Goal: Information Seeking & Learning: Learn about a topic

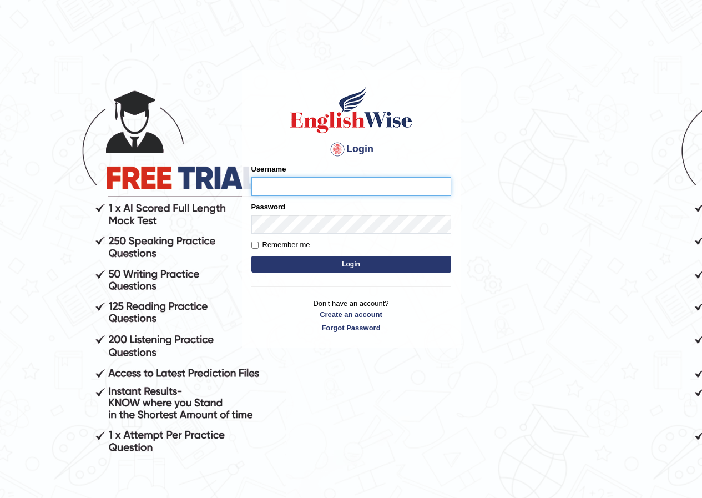
click at [255, 189] on input "Username" at bounding box center [351, 186] width 200 height 19
click at [265, 187] on input "Username" at bounding box center [351, 186] width 200 height 19
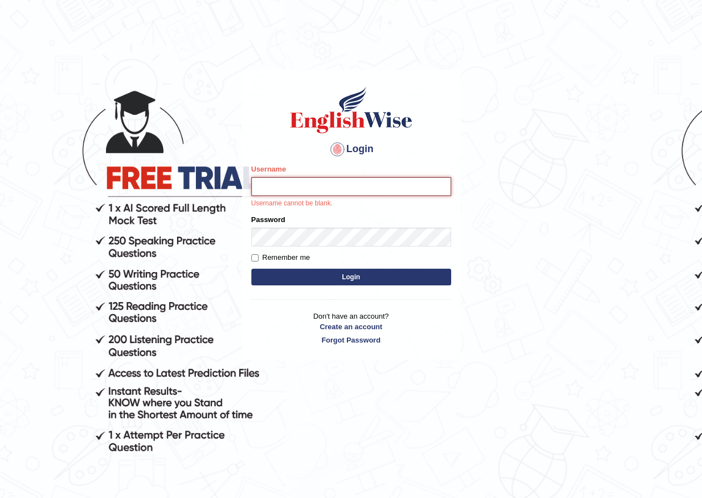
click at [277, 180] on input "Username" at bounding box center [351, 186] width 200 height 19
click at [310, 194] on input "Username" at bounding box center [351, 186] width 200 height 19
click at [260, 181] on input "Username" at bounding box center [351, 186] width 200 height 19
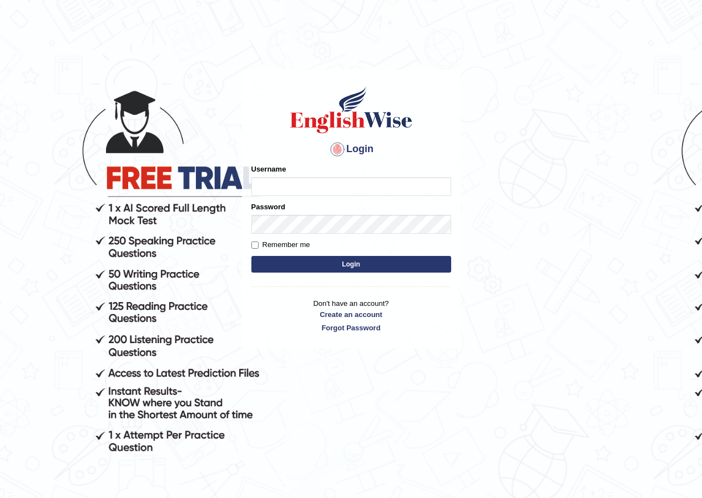
type input "y"
type input "vidhigour_parramatta"
type input "l"
type input "vidhigour_parramatta"
click at [367, 263] on button "Login" at bounding box center [351, 264] width 200 height 17
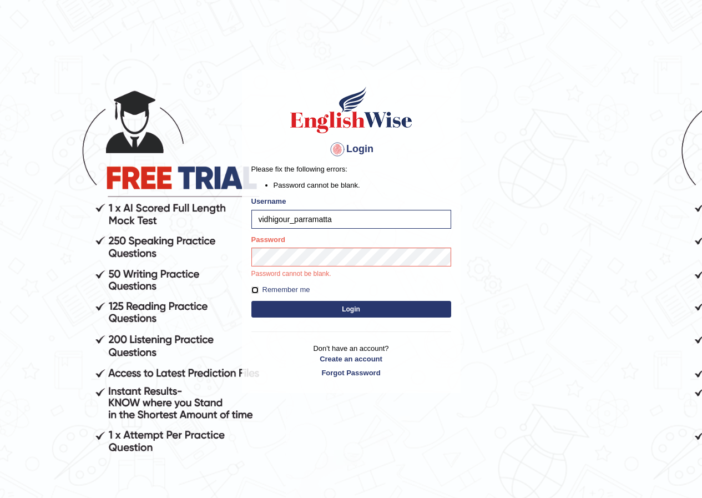
click at [254, 294] on input "Remember me" at bounding box center [254, 289] width 7 height 7
checkbox input "true"
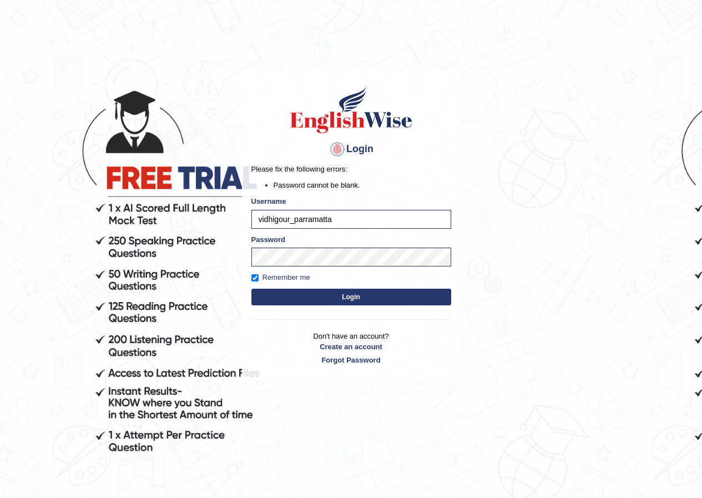
click at [291, 305] on form "Please fix the following errors: Password cannot be blank. Username vidhigour_p…" at bounding box center [351, 236] width 200 height 144
click at [290, 297] on button "Login" at bounding box center [351, 297] width 200 height 17
click at [290, 299] on div "Login Please fix the following errors: Password cannot be blank. Username vidhi…" at bounding box center [351, 225] width 219 height 310
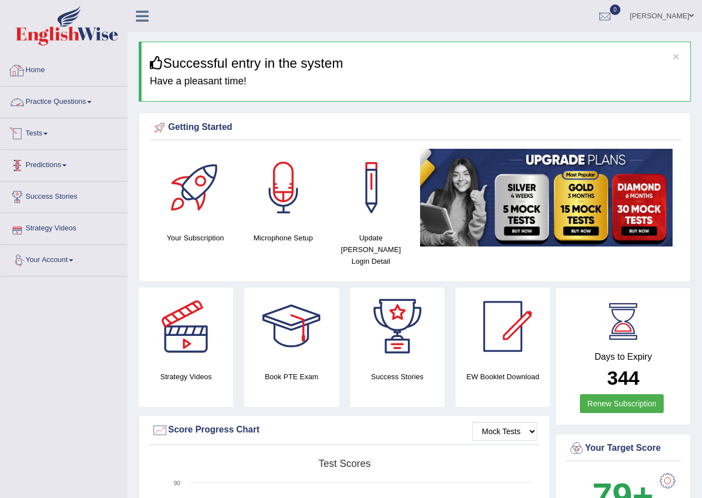
click at [51, 101] on link "Practice Questions" at bounding box center [64, 101] width 127 height 28
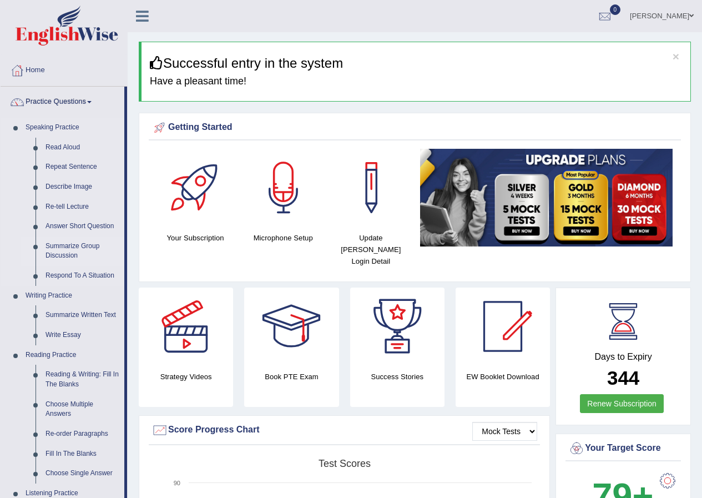
click at [78, 247] on link "Summarize Group Discussion" at bounding box center [83, 250] width 84 height 29
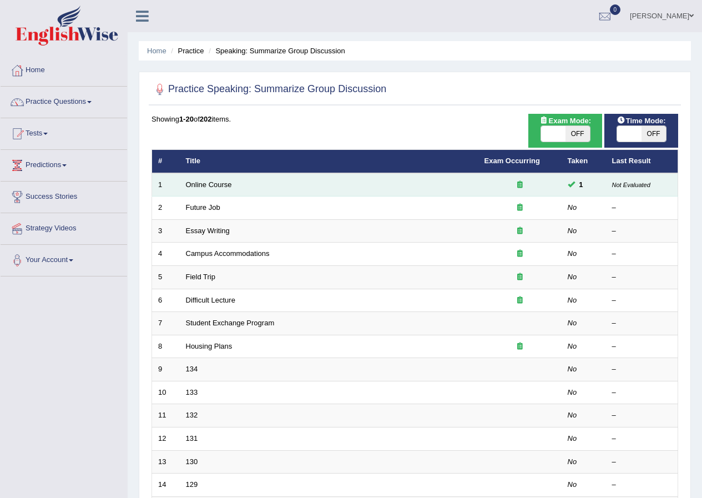
click at [323, 188] on td "Online Course" at bounding box center [329, 184] width 299 height 23
click at [321, 190] on td "Online Course" at bounding box center [329, 184] width 299 height 23
click at [207, 186] on link "Online Course" at bounding box center [209, 184] width 46 height 8
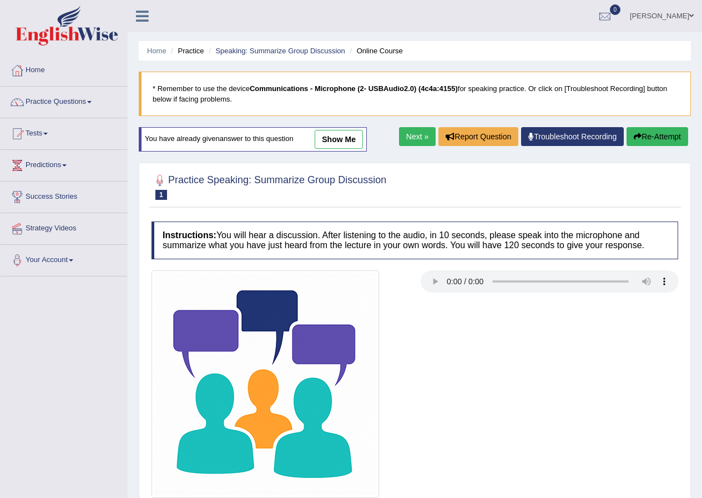
click at [358, 140] on link "show me" at bounding box center [339, 139] width 48 height 19
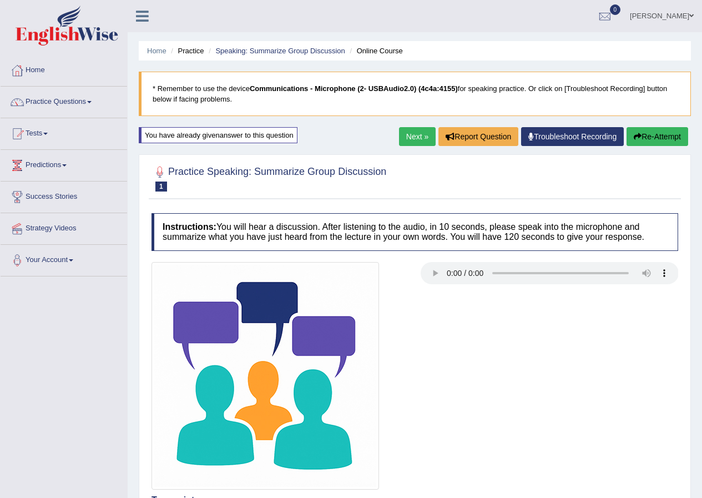
click at [417, 138] on link "Next »" at bounding box center [417, 136] width 37 height 19
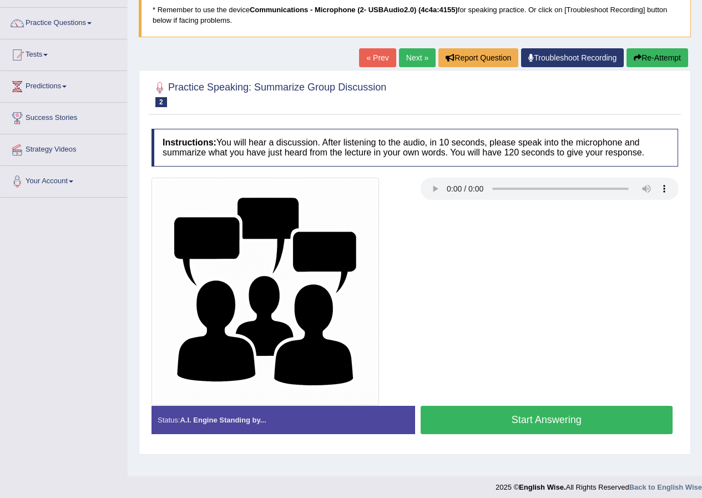
scroll to position [85, 0]
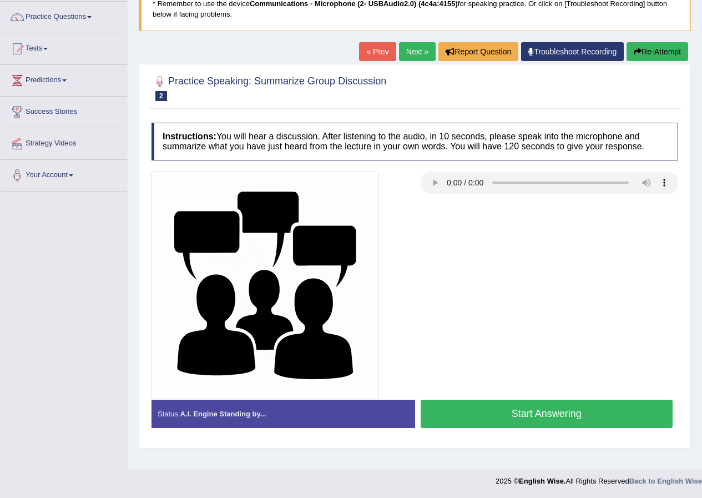
click at [405, 48] on link "Next »" at bounding box center [417, 51] width 37 height 19
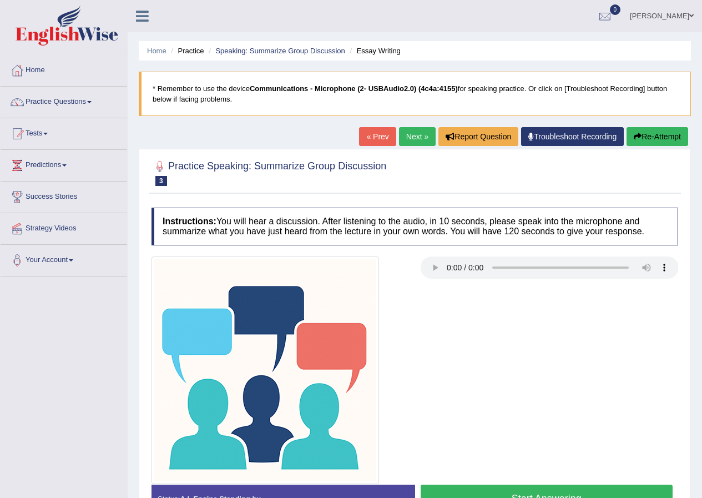
click at [502, 493] on button "Start Answering" at bounding box center [547, 498] width 252 height 28
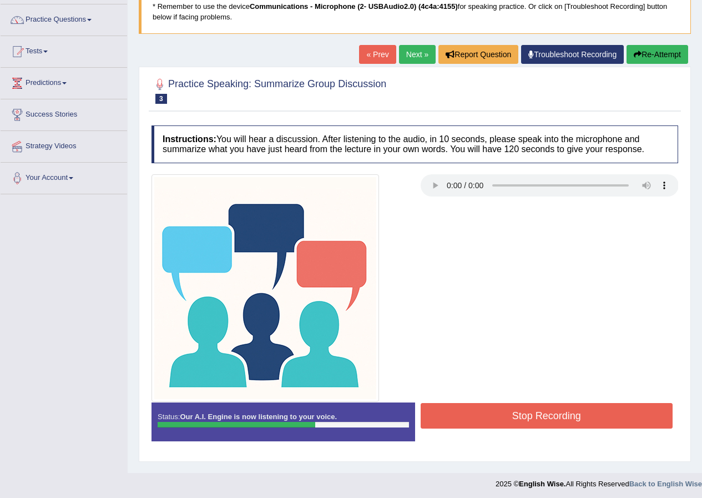
scroll to position [85, 0]
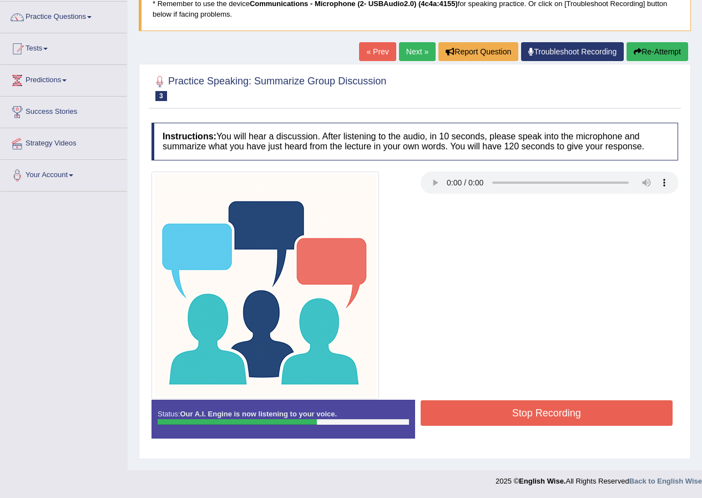
click at [588, 406] on button "Stop Recording" at bounding box center [547, 413] width 252 height 26
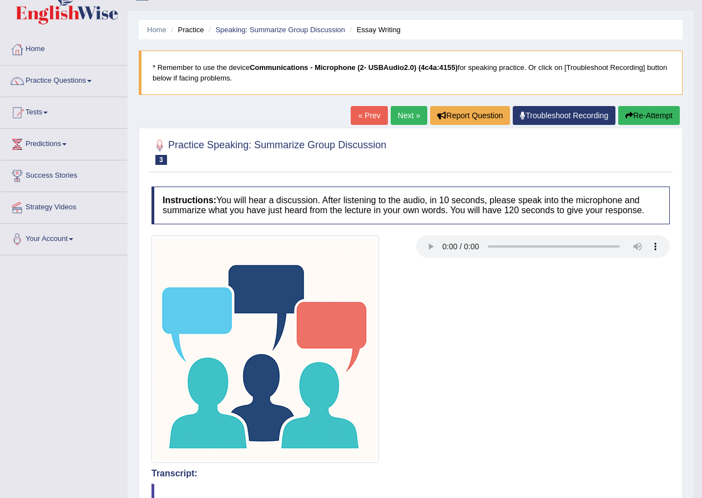
scroll to position [0, 0]
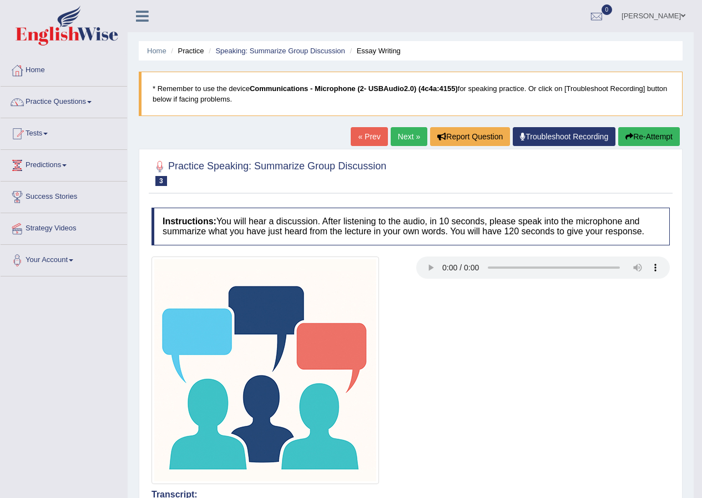
click at [395, 135] on link "Next »" at bounding box center [409, 136] width 37 height 19
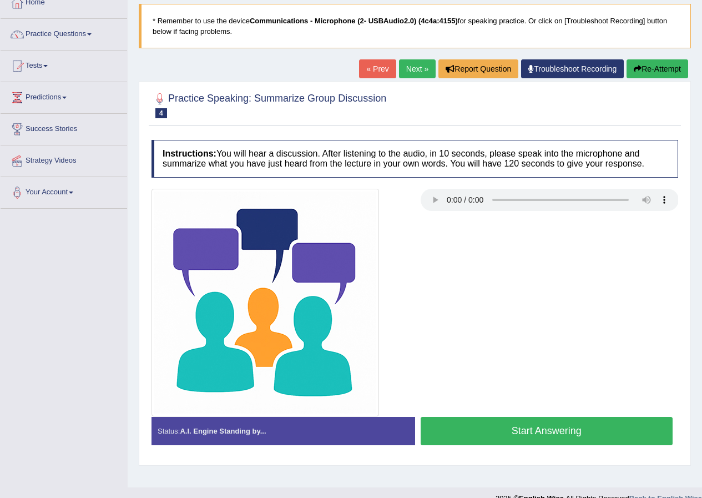
scroll to position [85, 0]
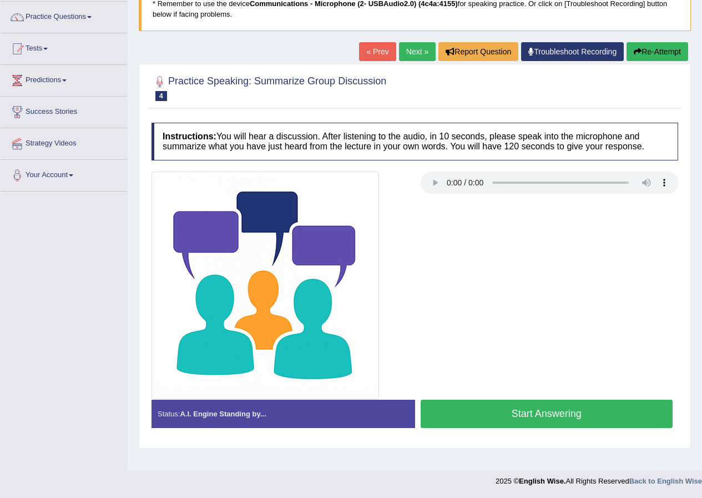
click at [534, 413] on button "Start Answering" at bounding box center [547, 414] width 252 height 28
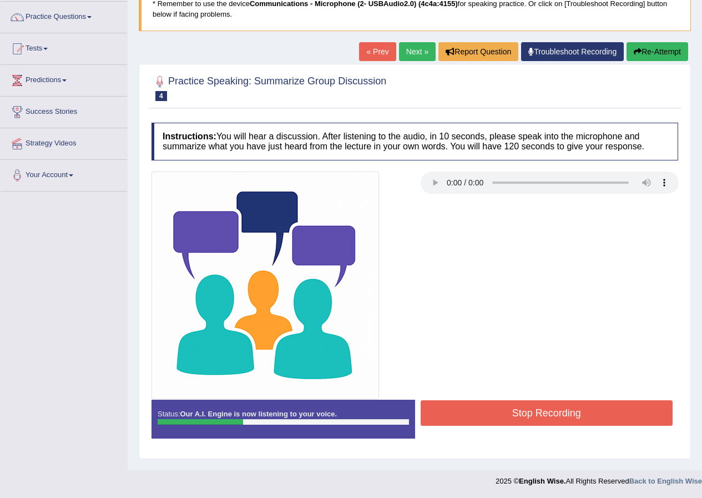
click at [534, 414] on button "Stop Recording" at bounding box center [547, 413] width 252 height 26
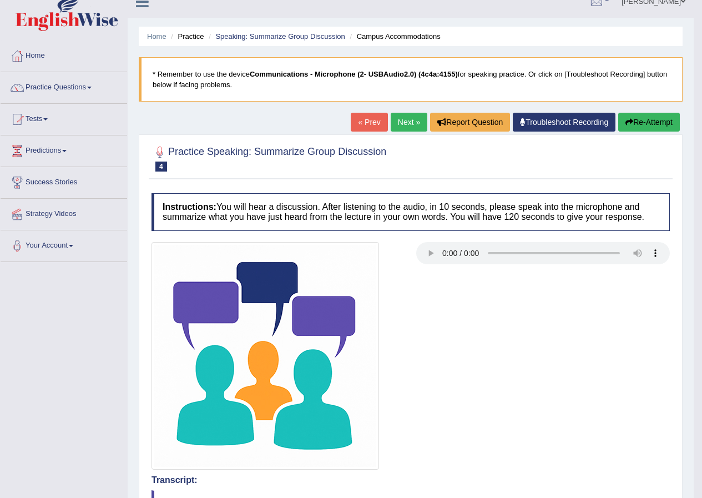
scroll to position [0, 0]
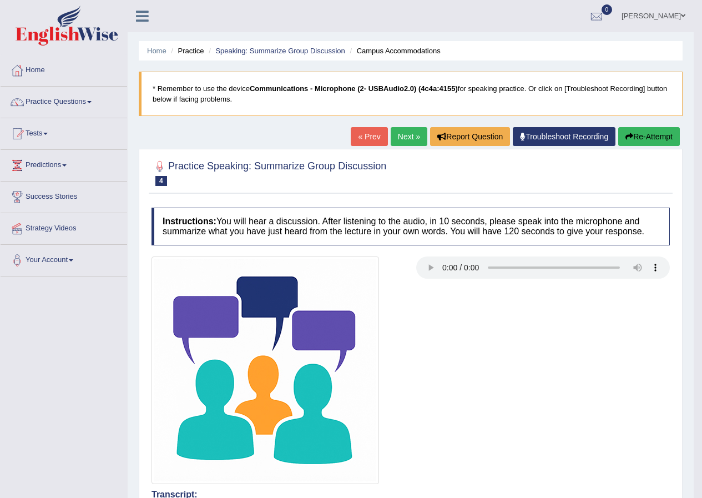
click at [629, 136] on icon "button" at bounding box center [629, 137] width 8 height 8
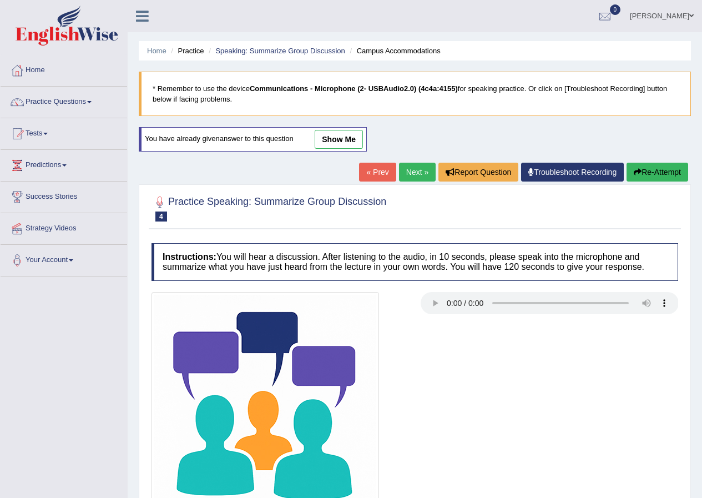
scroll to position [55, 0]
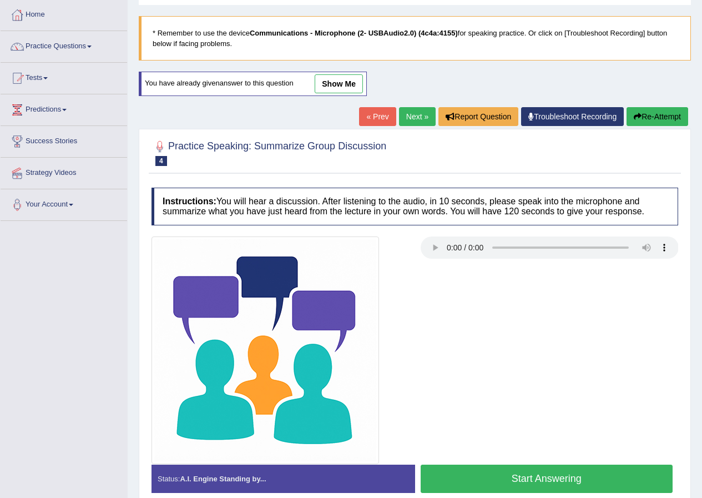
click at [456, 471] on button "Start Answering" at bounding box center [547, 478] width 252 height 28
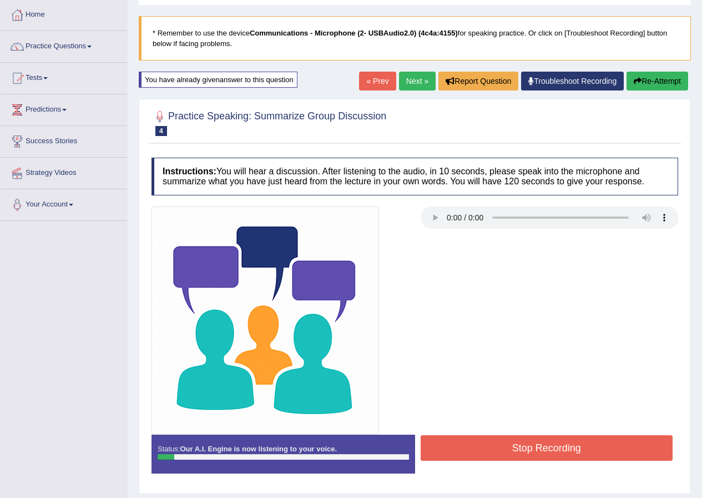
click at [463, 452] on button "Stop Recording" at bounding box center [547, 448] width 252 height 26
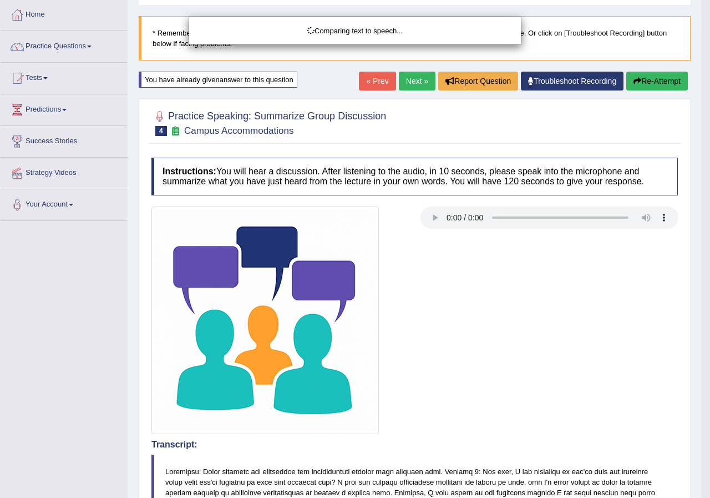
click at [656, 82] on body "Toggle navigation Home Practice Questions Speaking Practice Read Aloud Repeat S…" at bounding box center [355, 194] width 710 height 498
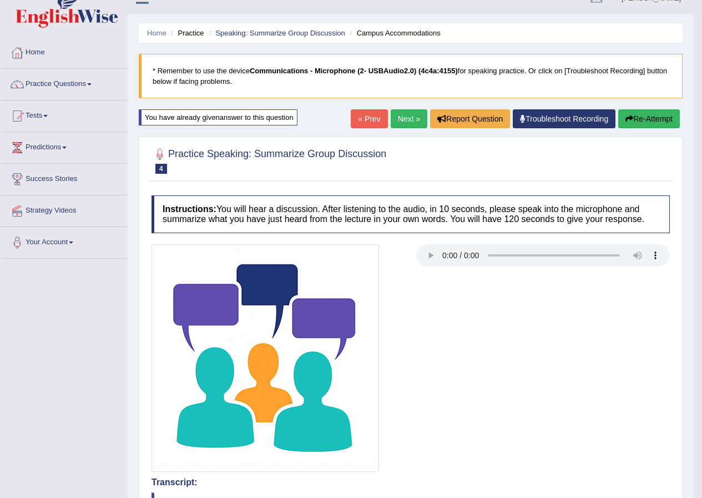
scroll to position [0, 0]
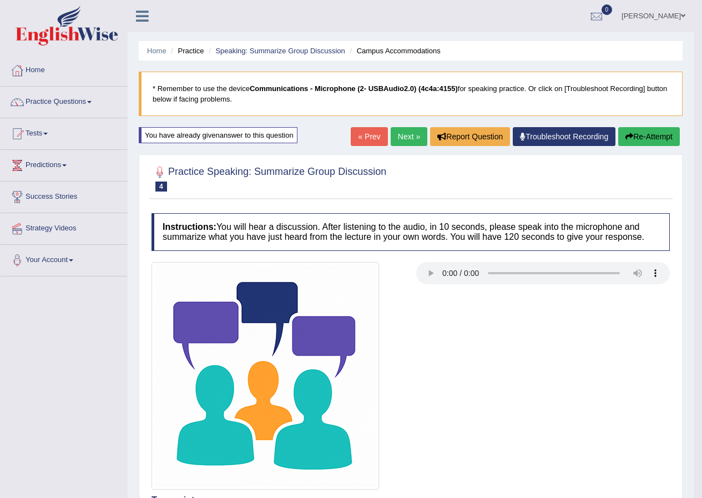
click at [664, 135] on button "Re-Attempt" at bounding box center [649, 136] width 62 height 19
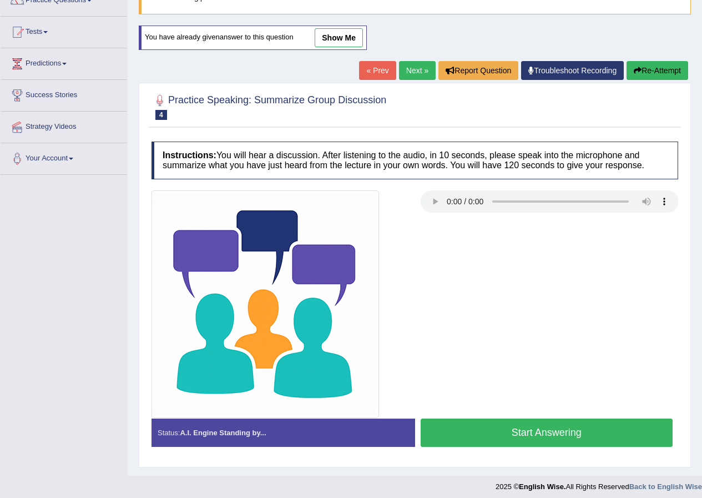
scroll to position [107, 0]
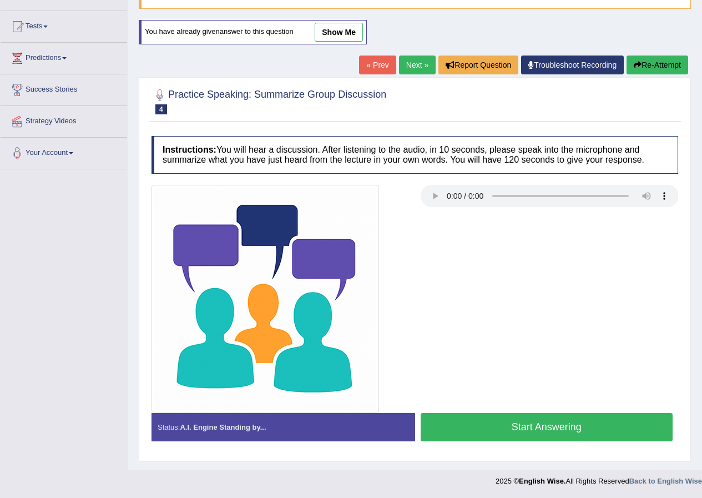
click at [513, 427] on button "Start Answering" at bounding box center [547, 427] width 252 height 28
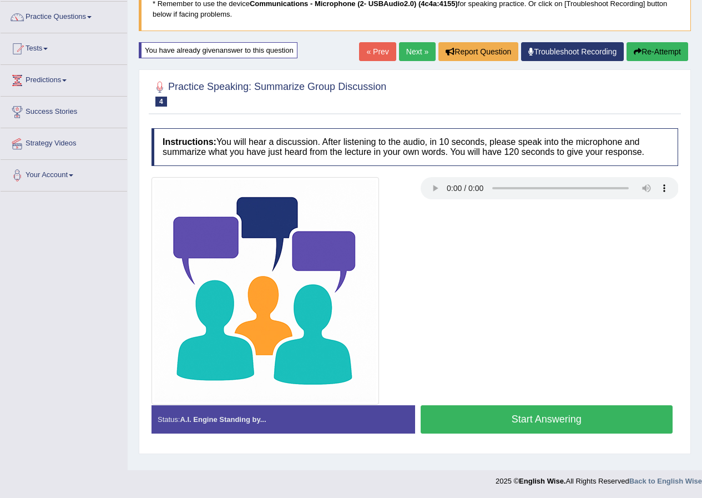
scroll to position [85, 0]
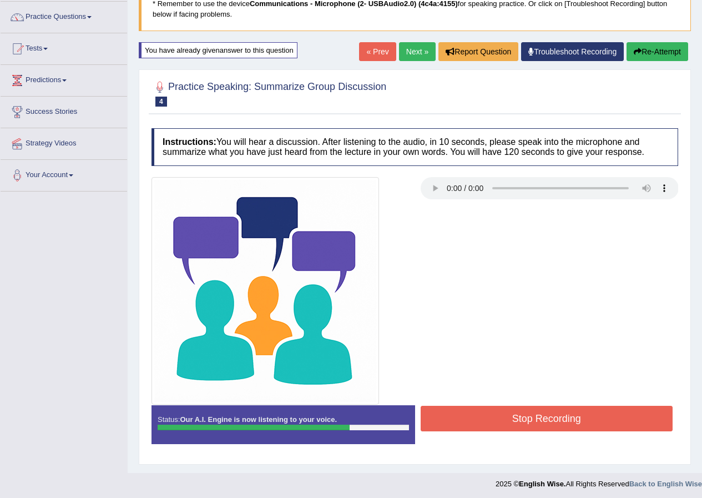
click at [514, 427] on button "Stop Recording" at bounding box center [547, 419] width 252 height 26
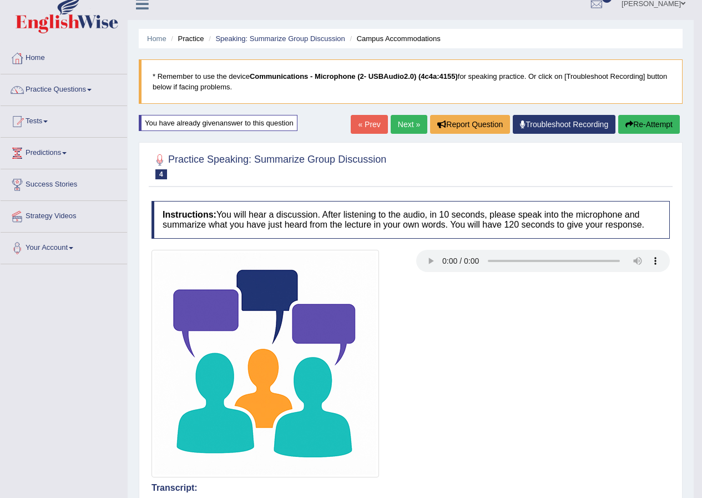
scroll to position [0, 0]
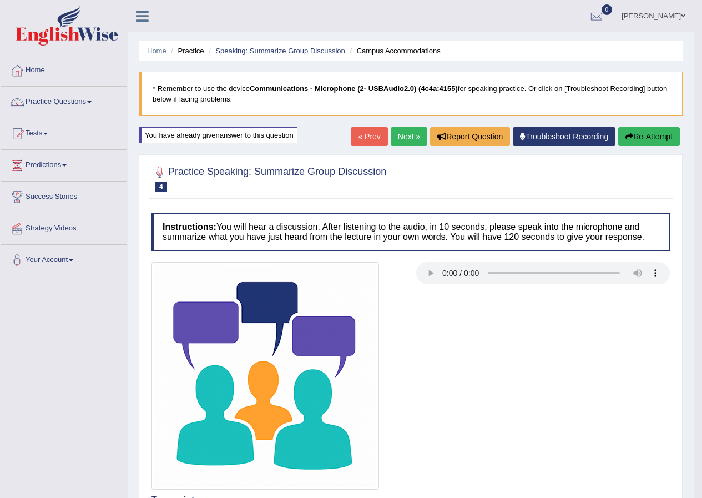
click at [395, 139] on link "Next »" at bounding box center [409, 136] width 37 height 19
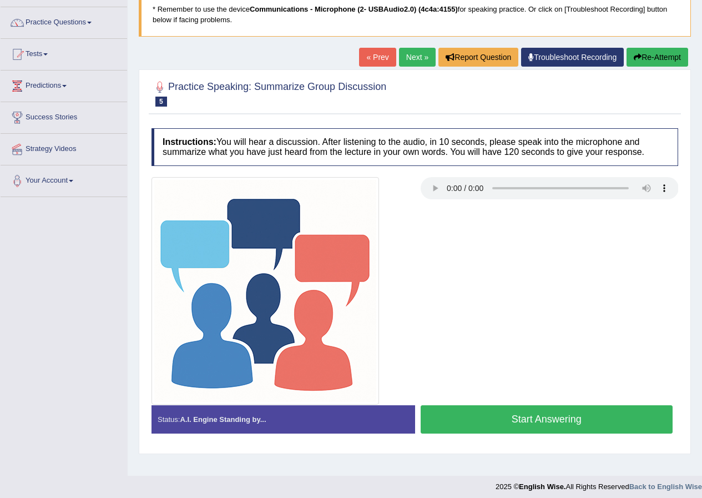
scroll to position [85, 0]
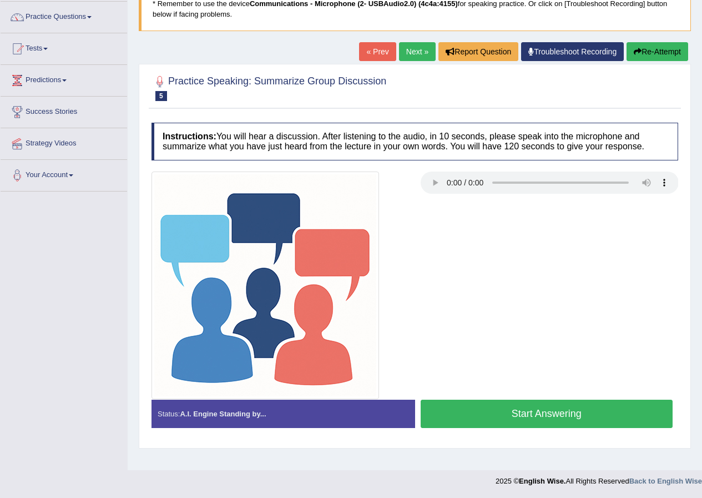
click at [539, 415] on button "Start Answering" at bounding box center [547, 414] width 252 height 28
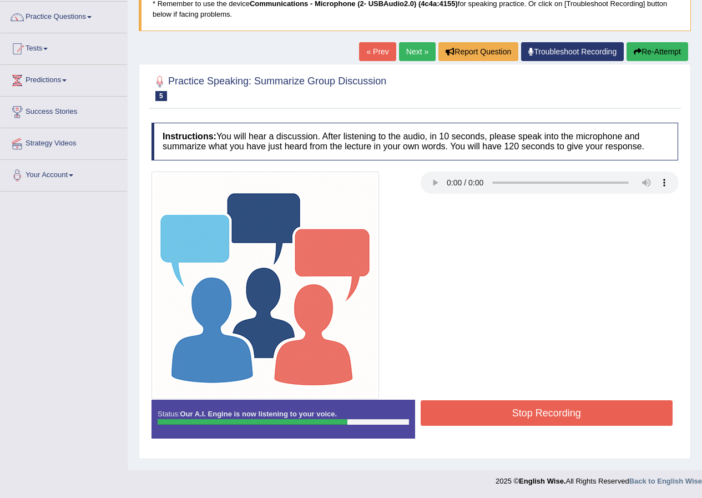
drag, startPoint x: 526, startPoint y: 417, endPoint x: 527, endPoint y: 430, distance: 13.4
click at [530, 428] on div "Stop Recording" at bounding box center [547, 414] width 264 height 28
click at [518, 419] on button "Stop Recording" at bounding box center [547, 413] width 252 height 26
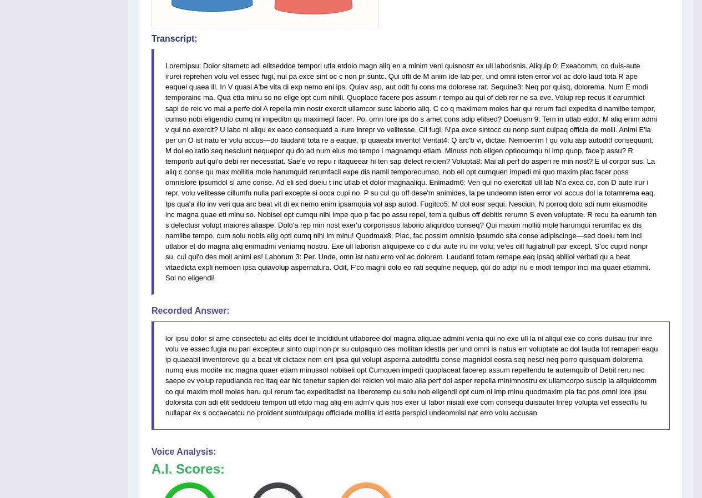
scroll to position [444, 0]
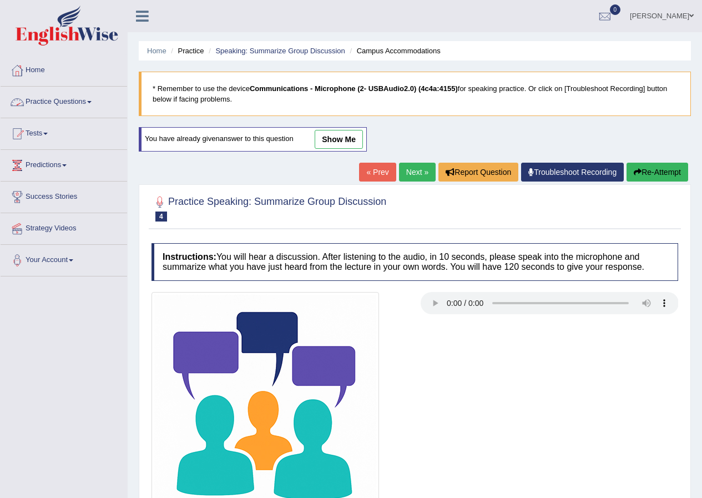
click at [39, 97] on link "Practice Questions" at bounding box center [64, 101] width 127 height 28
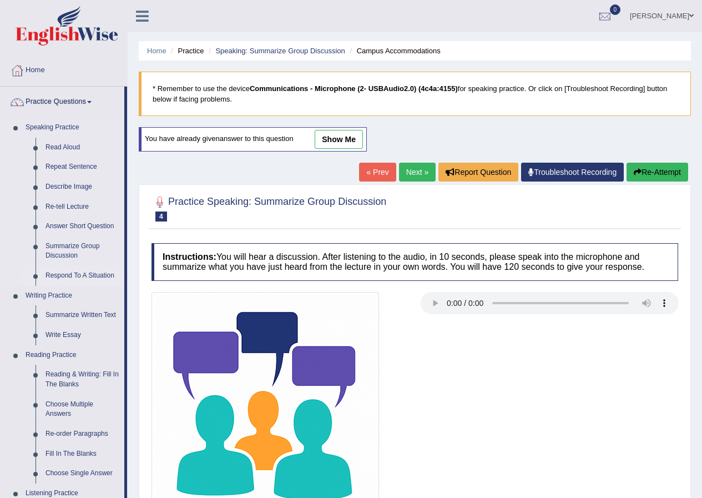
click at [63, 273] on link "Respond To A Situation" at bounding box center [83, 276] width 84 height 20
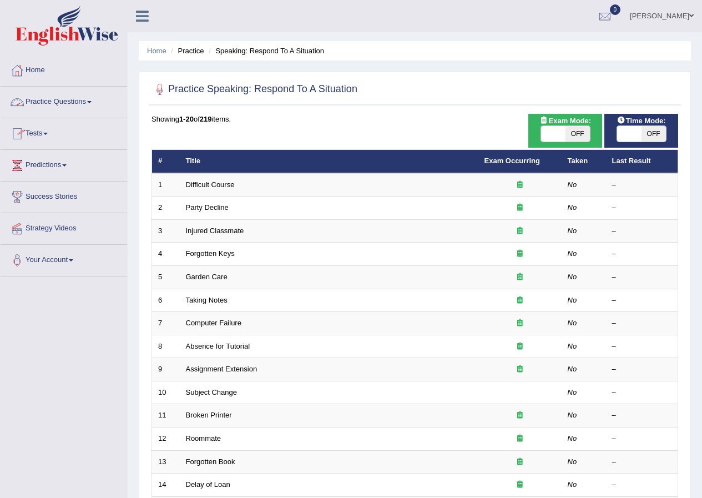
click at [93, 108] on link "Practice Questions" at bounding box center [64, 101] width 127 height 28
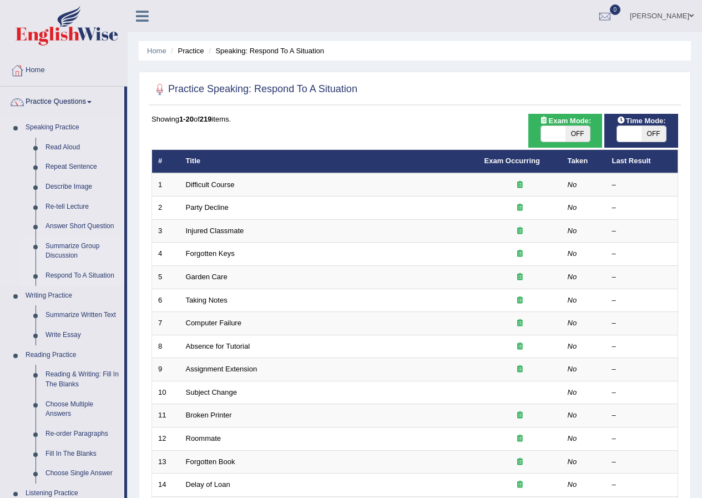
click at [92, 244] on link "Summarize Group Discussion" at bounding box center [83, 250] width 84 height 29
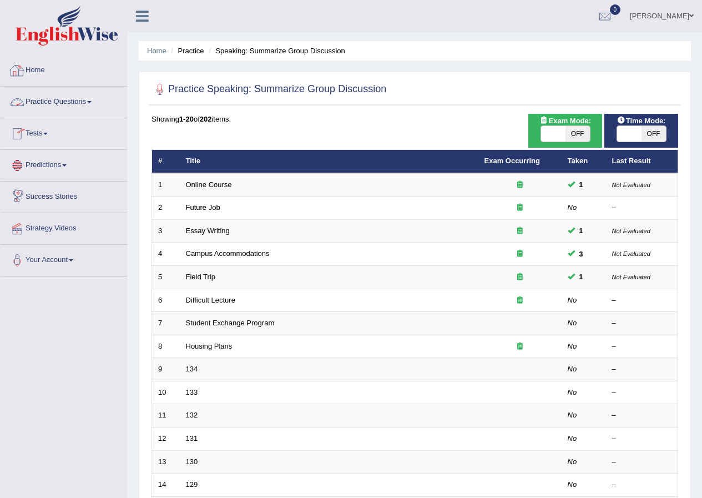
click at [82, 102] on link "Practice Questions" at bounding box center [64, 101] width 127 height 28
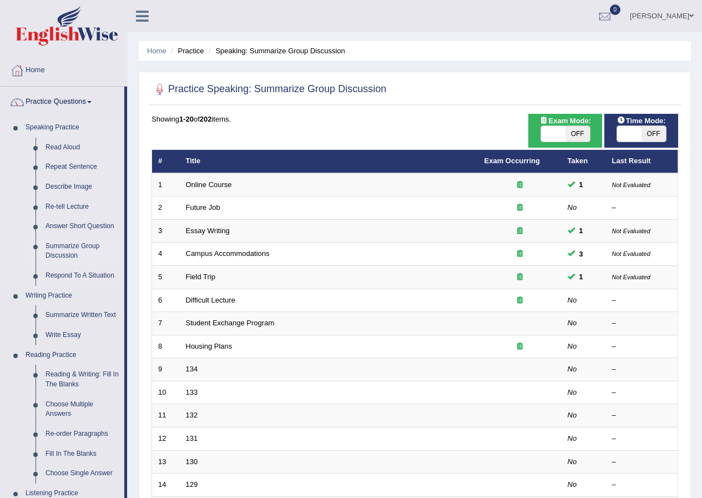
click at [67, 247] on link "Summarize Group Discussion" at bounding box center [83, 250] width 84 height 29
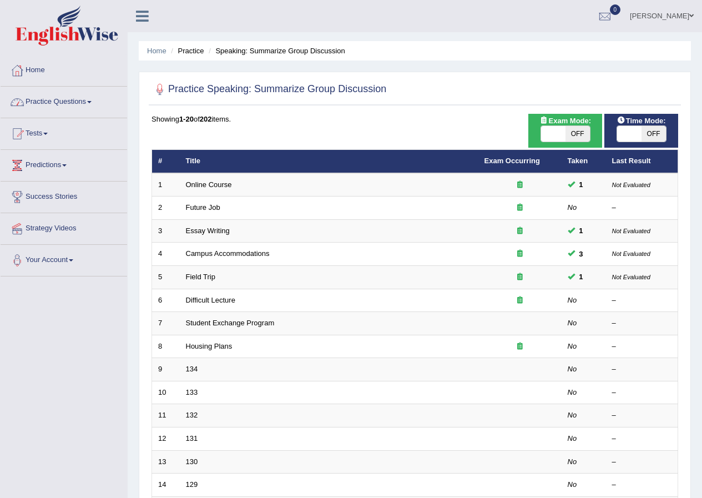
click at [88, 110] on link "Practice Questions" at bounding box center [64, 101] width 127 height 28
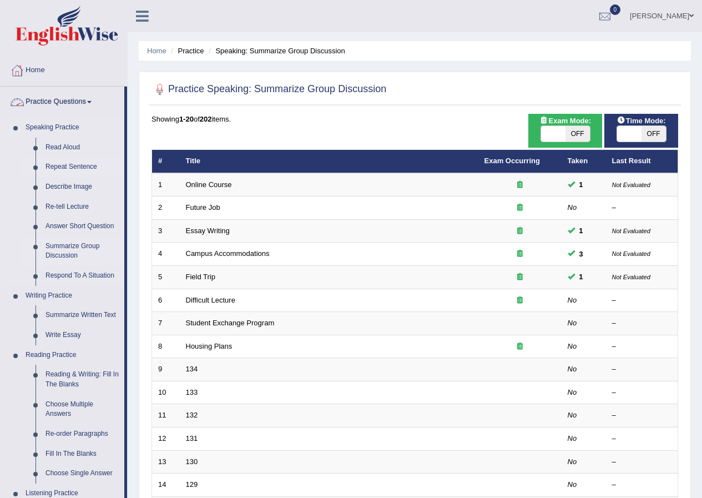
click at [60, 169] on link "Repeat Sentence" at bounding box center [83, 167] width 84 height 20
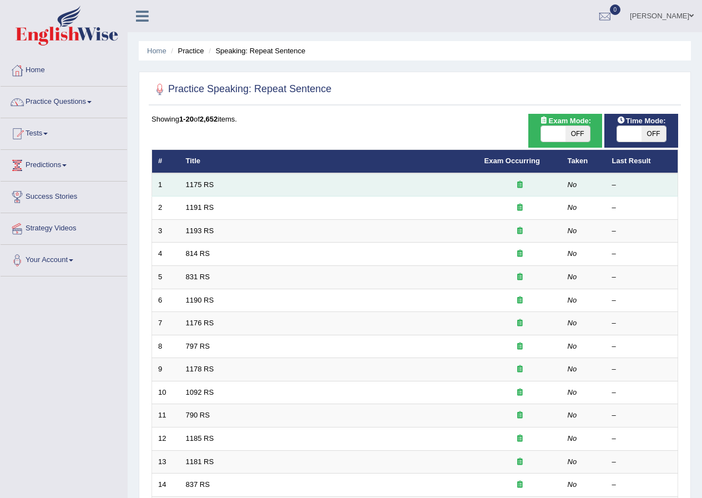
click at [287, 193] on td "1175 RS" at bounding box center [329, 184] width 299 height 23
click at [196, 182] on link "1175 RS" at bounding box center [200, 184] width 28 height 8
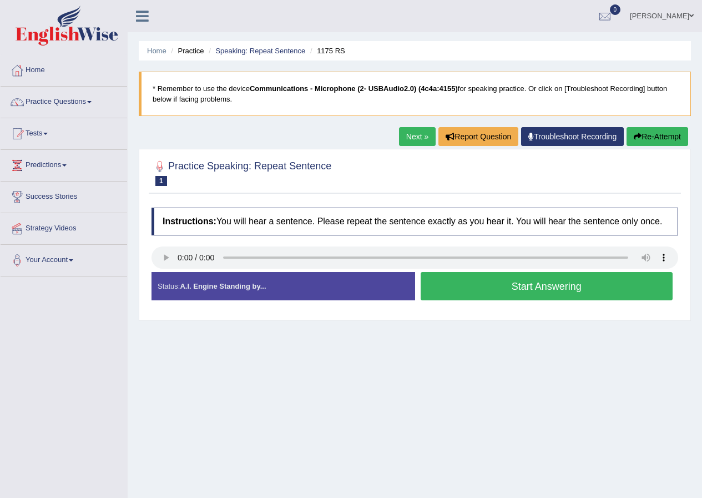
click at [549, 286] on button "Start Answering" at bounding box center [547, 286] width 252 height 28
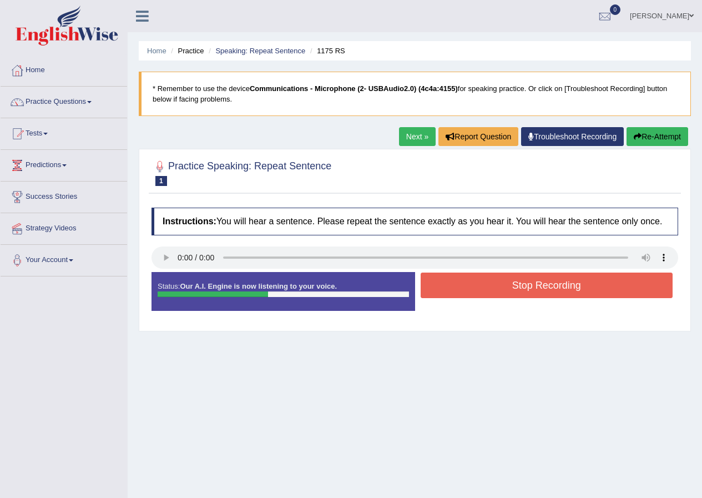
click at [550, 286] on button "Stop Recording" at bounding box center [547, 285] width 252 height 26
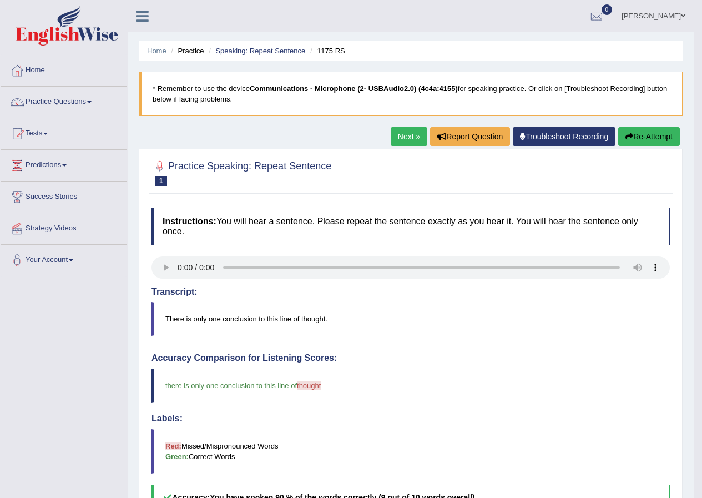
click at [392, 135] on link "Next »" at bounding box center [409, 136] width 37 height 19
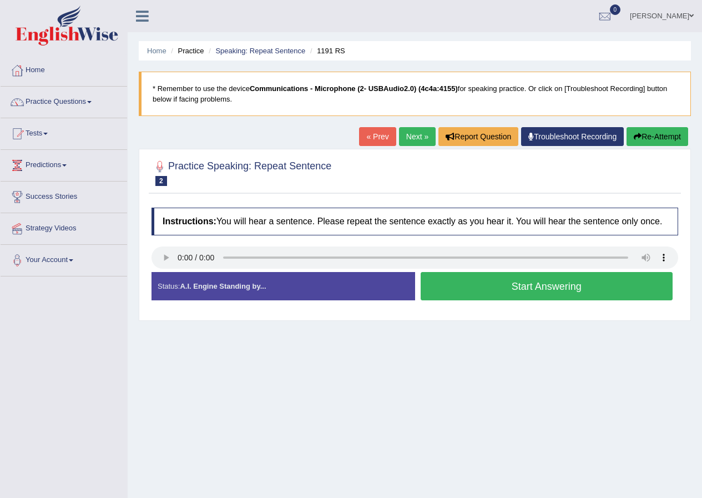
click at [468, 277] on button "Start Answering" at bounding box center [547, 286] width 252 height 28
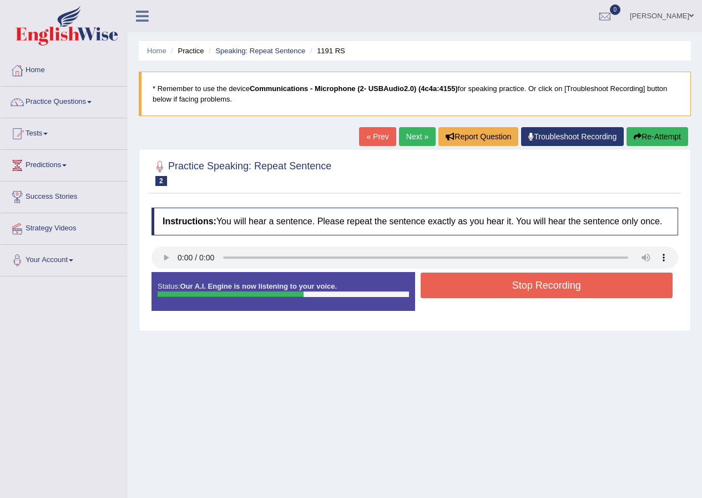
click at [467, 279] on button "Stop Recording" at bounding box center [547, 285] width 252 height 26
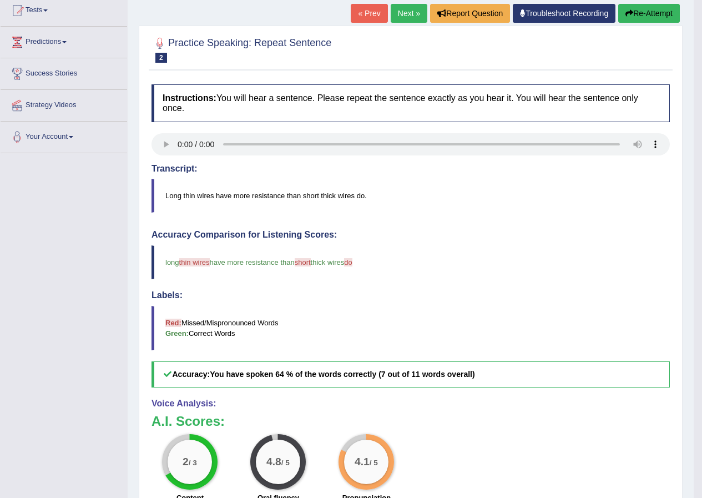
scroll to position [55, 0]
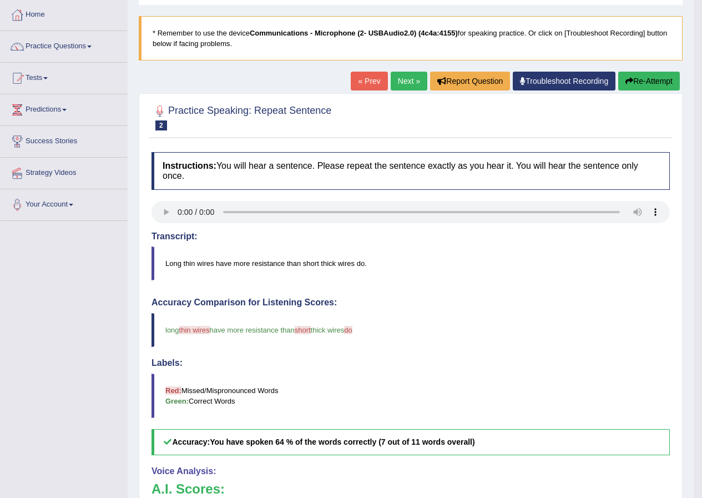
click at [405, 82] on link "Next »" at bounding box center [409, 81] width 37 height 19
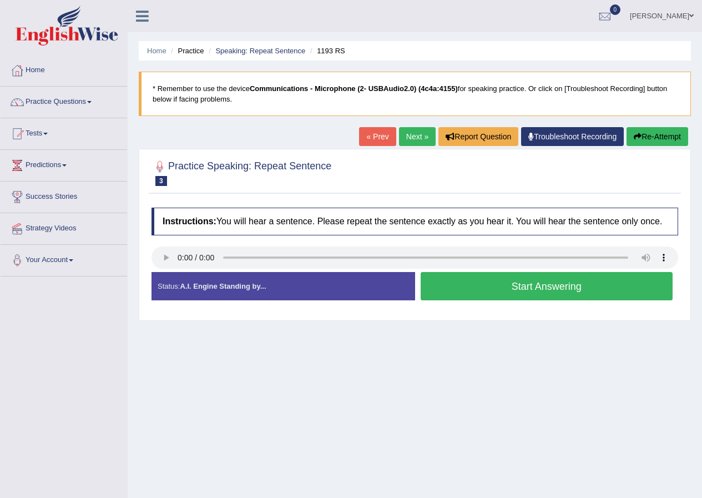
click at [507, 294] on button "Start Answering" at bounding box center [547, 286] width 252 height 28
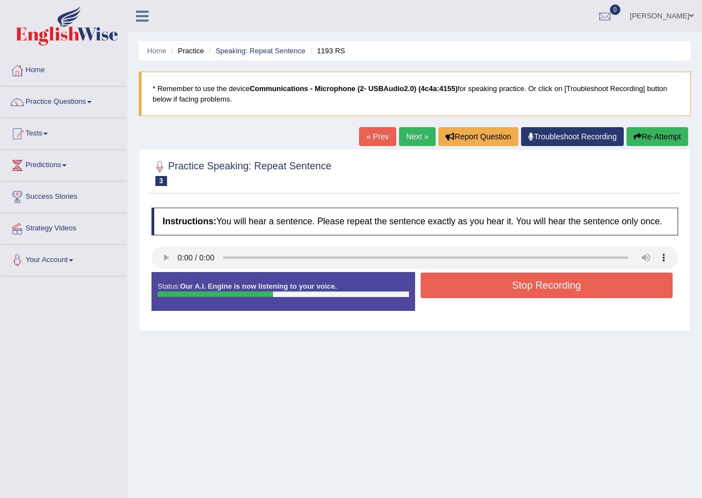
click at [503, 289] on button "Stop Recording" at bounding box center [547, 285] width 252 height 26
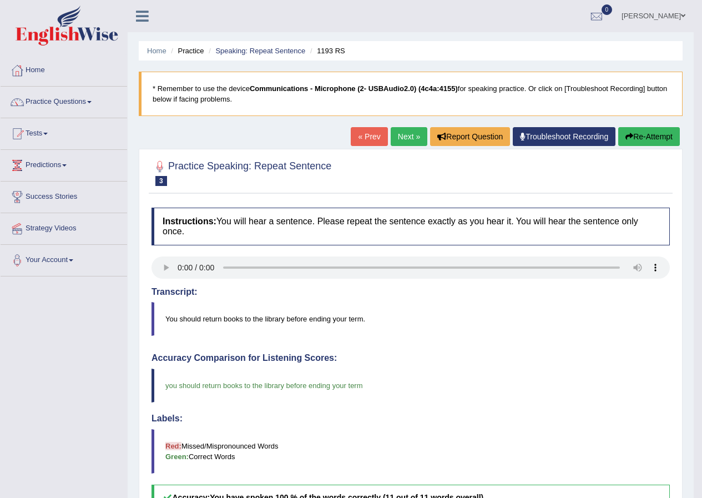
click at [407, 139] on link "Next »" at bounding box center [409, 136] width 37 height 19
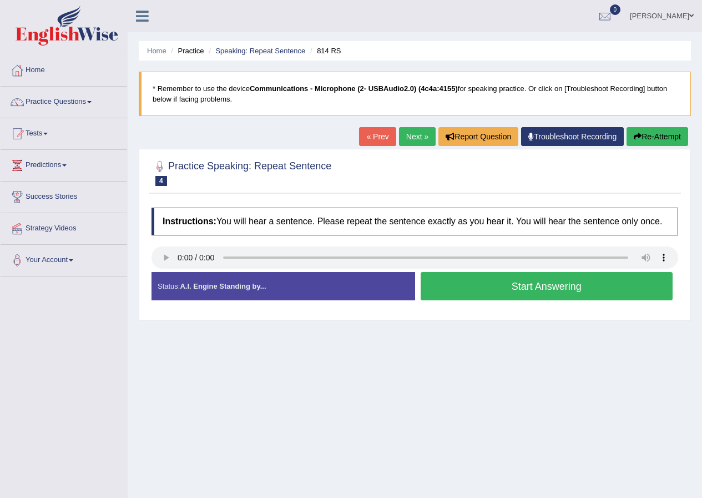
click at [618, 294] on button "Start Answering" at bounding box center [547, 286] width 252 height 28
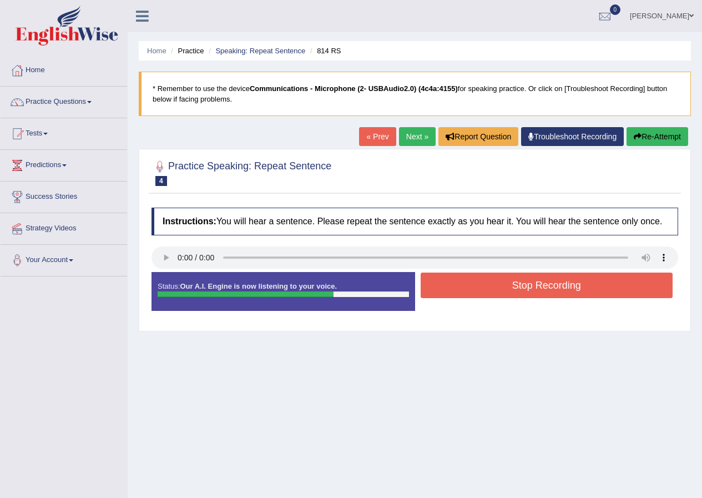
click at [613, 297] on button "Stop Recording" at bounding box center [547, 285] width 252 height 26
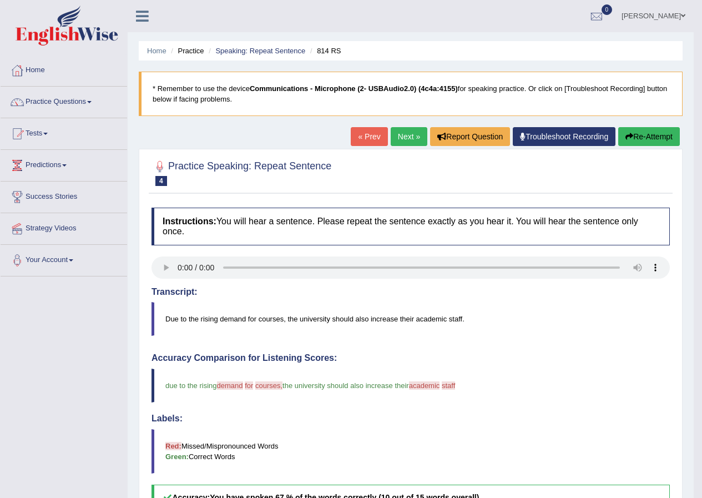
click at [398, 138] on link "Next »" at bounding box center [409, 136] width 37 height 19
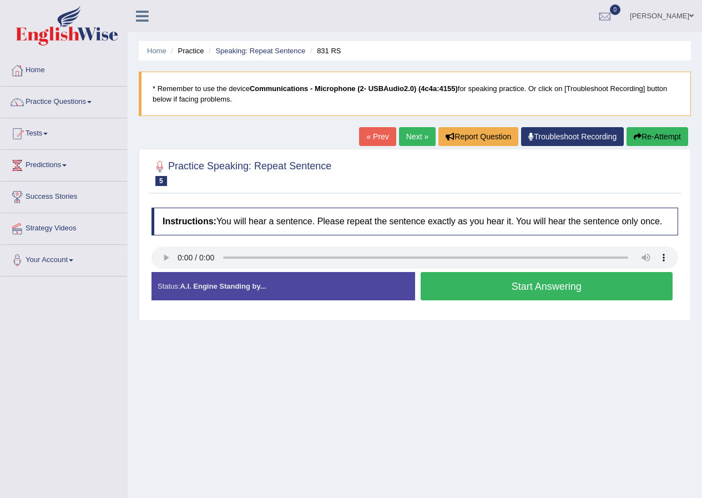
click at [579, 291] on button "Start Answering" at bounding box center [547, 286] width 252 height 28
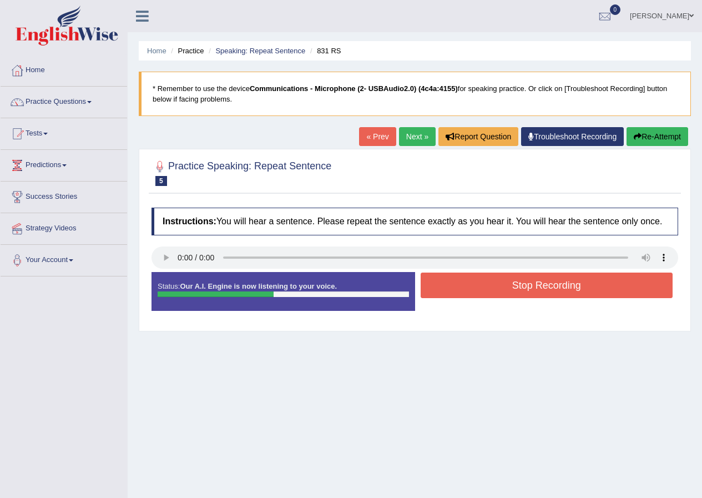
click at [581, 281] on button "Stop Recording" at bounding box center [547, 285] width 252 height 26
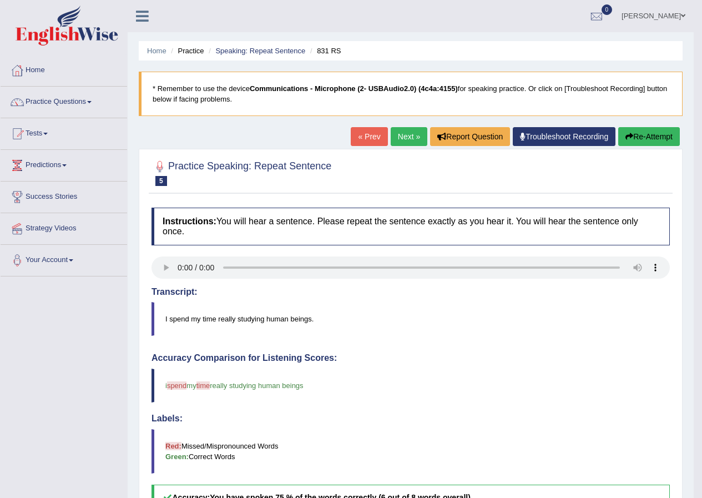
click at [629, 135] on icon "button" at bounding box center [629, 137] width 8 height 8
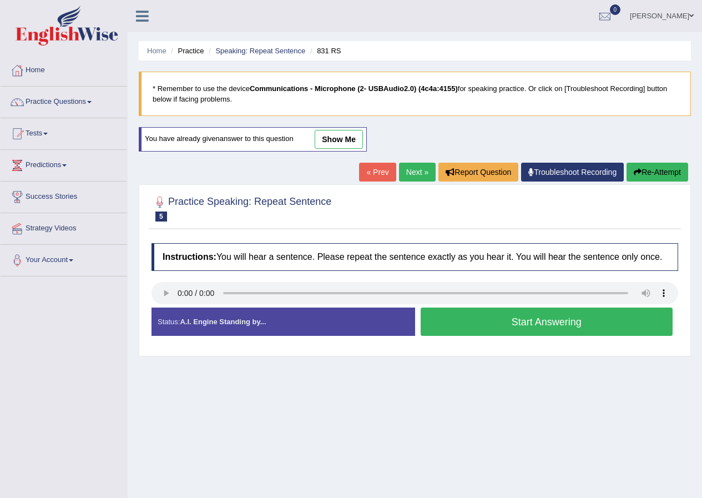
click at [574, 315] on button "Start Answering" at bounding box center [547, 321] width 252 height 28
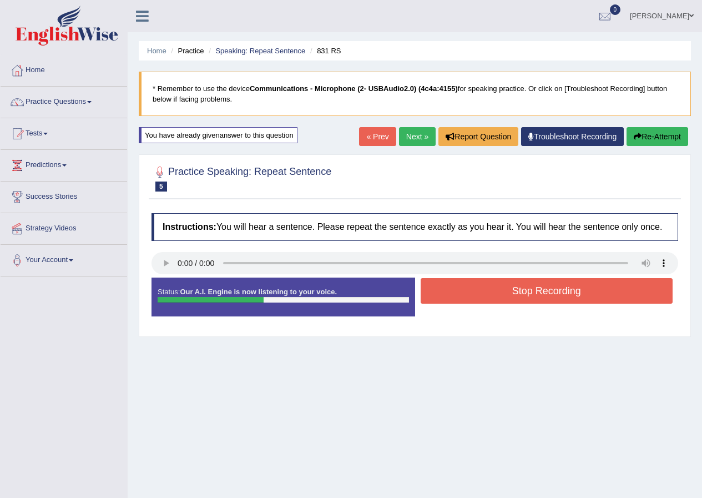
click at [577, 309] on div "Status: Our A.I. Engine is now listening to your voice. Start Answering Stop Re…" at bounding box center [414, 302] width 527 height 50
click at [578, 304] on div "Stop Recording" at bounding box center [547, 292] width 264 height 28
click at [573, 293] on button "Stop Recording" at bounding box center [547, 291] width 252 height 26
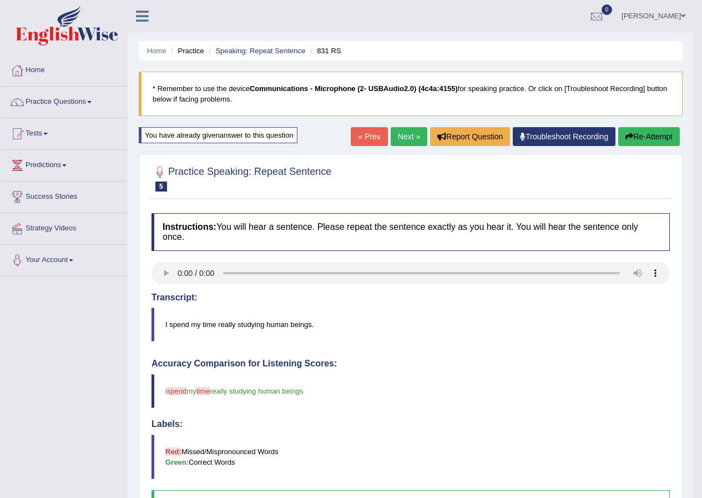
click at [400, 138] on link "Next »" at bounding box center [409, 136] width 37 height 19
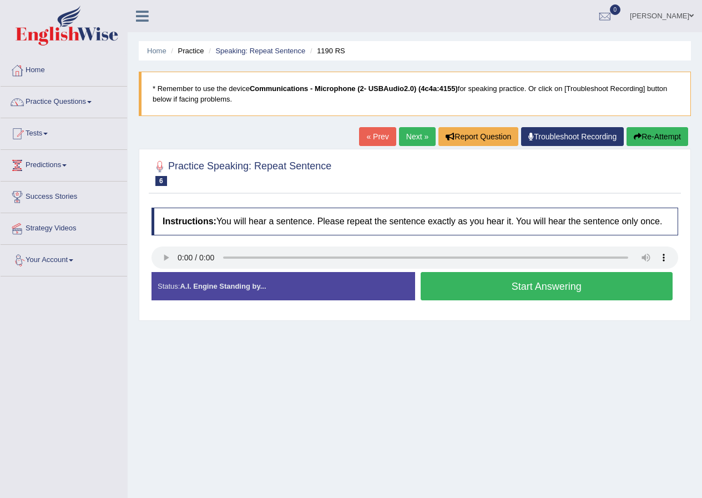
click at [518, 282] on button "Start Answering" at bounding box center [547, 286] width 252 height 28
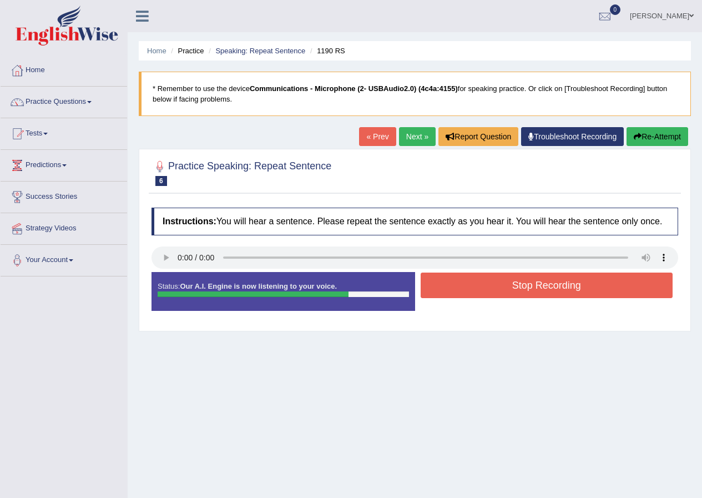
click at [518, 282] on button "Stop Recording" at bounding box center [547, 285] width 252 height 26
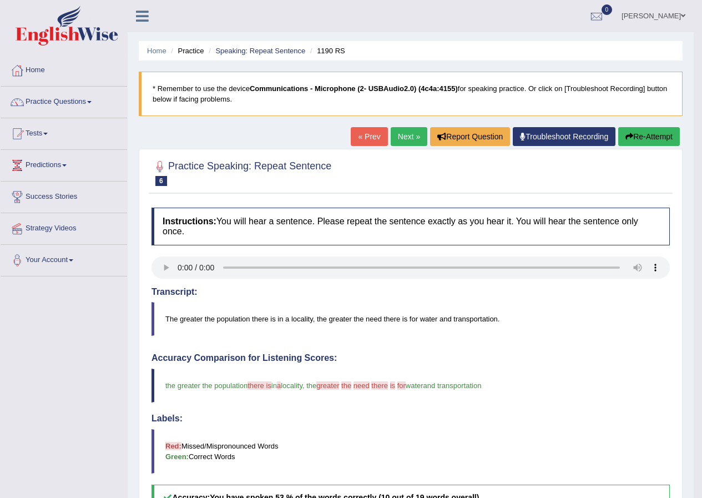
click at [402, 141] on link "Next »" at bounding box center [409, 136] width 37 height 19
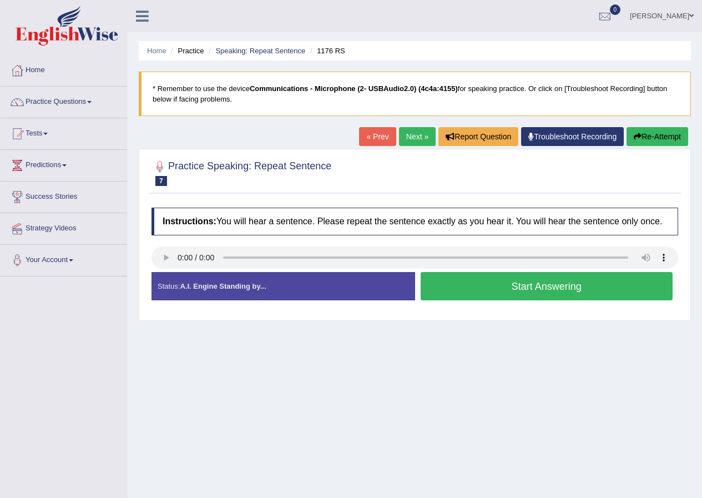
click at [558, 300] on button "Start Answering" at bounding box center [547, 286] width 252 height 28
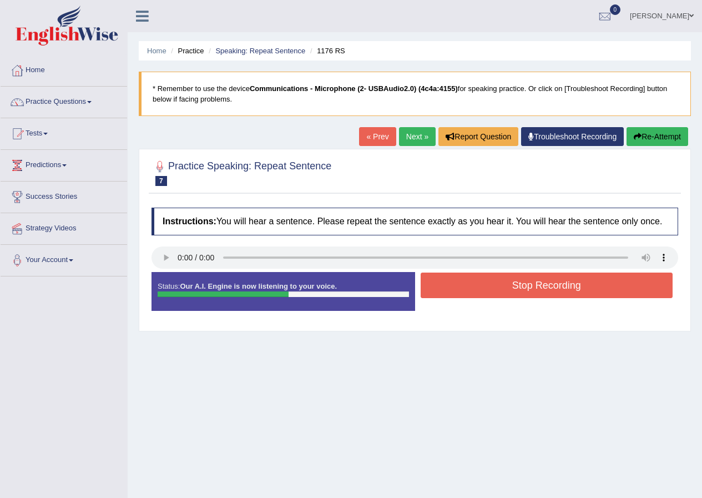
click at [557, 300] on div "Stop Recording" at bounding box center [547, 286] width 264 height 28
click at [554, 292] on button "Stop Recording" at bounding box center [547, 285] width 252 height 26
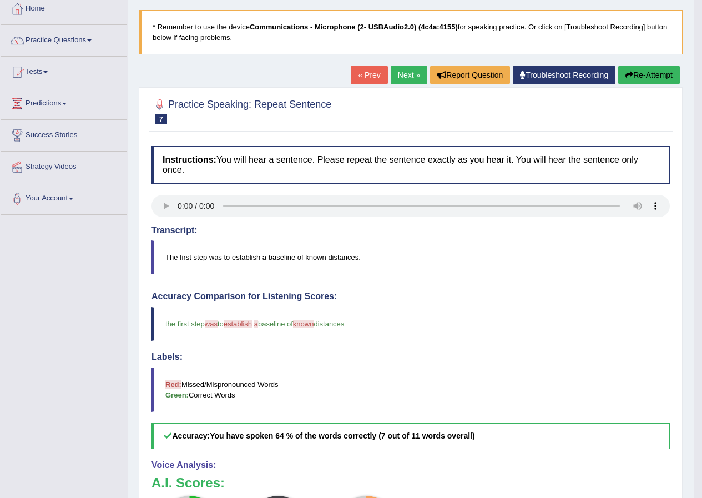
scroll to position [55, 0]
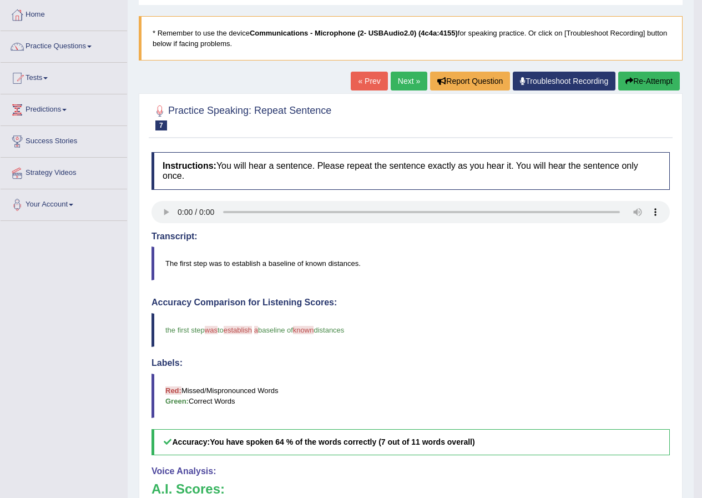
click at [391, 82] on link "Next »" at bounding box center [409, 81] width 37 height 19
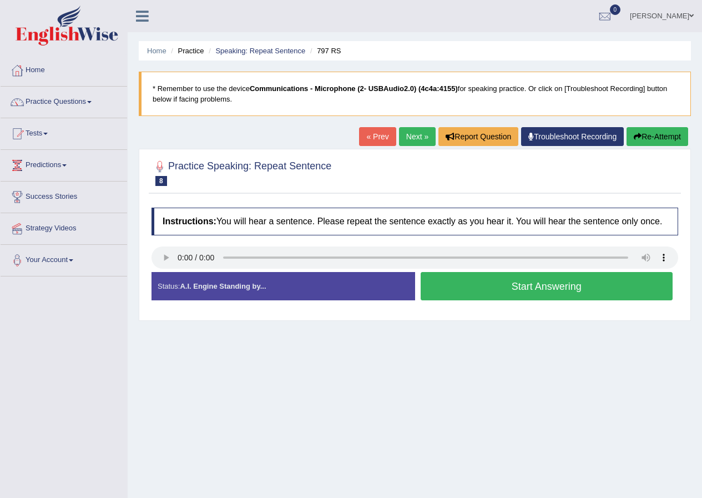
click at [587, 291] on button "Start Answering" at bounding box center [547, 286] width 252 height 28
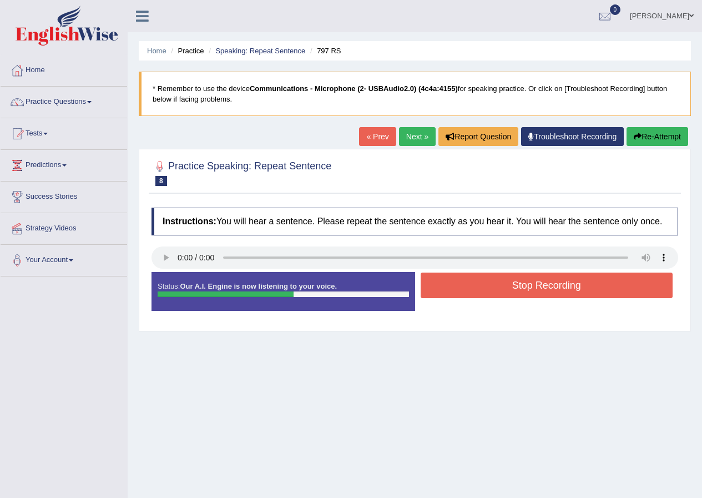
click at [585, 291] on button "Stop Recording" at bounding box center [547, 285] width 252 height 26
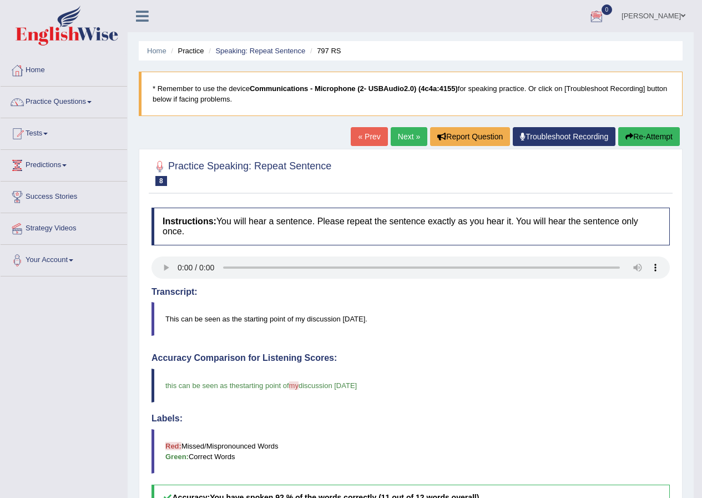
click at [402, 138] on link "Next »" at bounding box center [409, 136] width 37 height 19
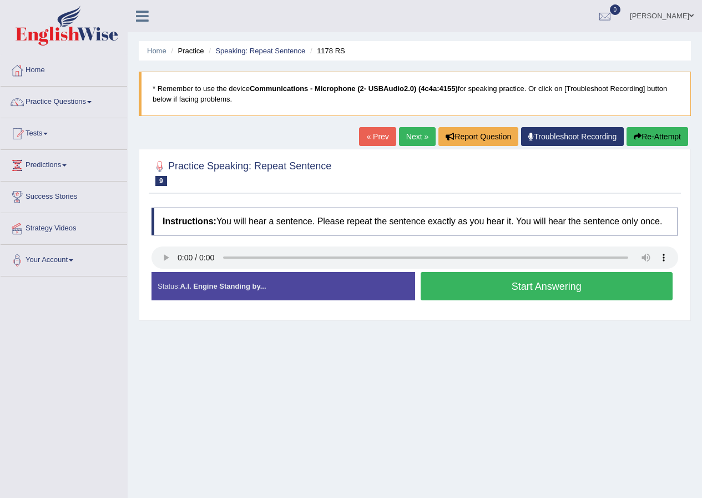
click at [563, 287] on button "Start Answering" at bounding box center [547, 286] width 252 height 28
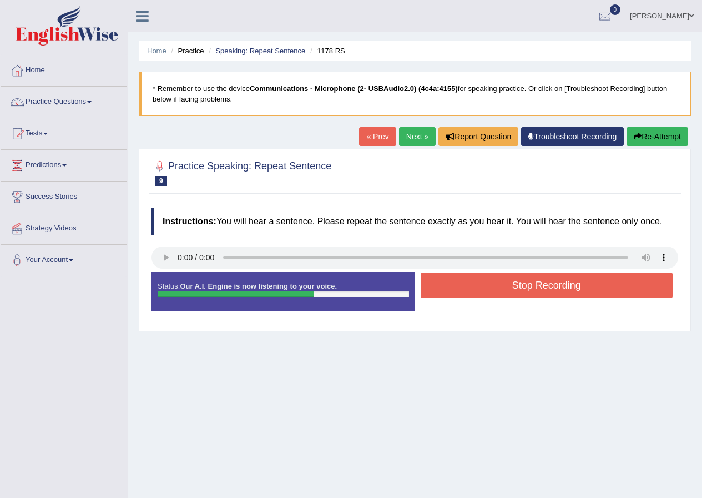
click at [565, 292] on button "Stop Recording" at bounding box center [547, 285] width 252 height 26
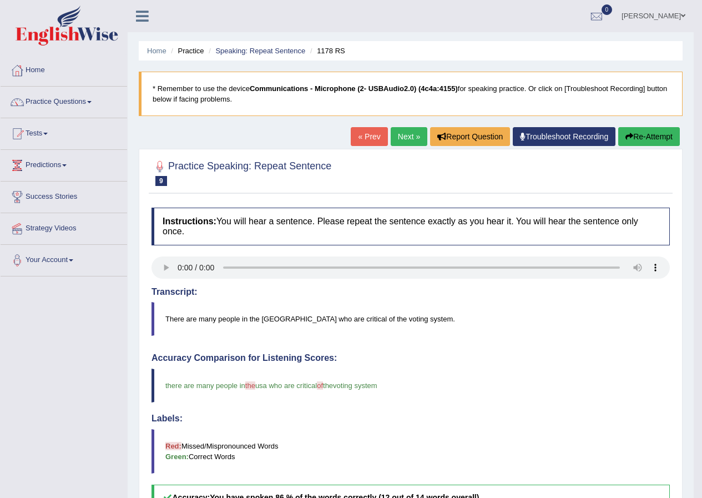
click at [408, 142] on link "Next »" at bounding box center [409, 136] width 37 height 19
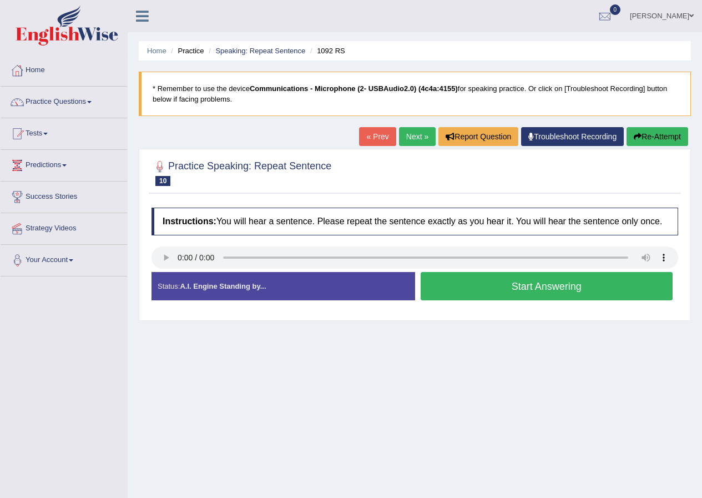
click at [536, 279] on button "Start Answering" at bounding box center [547, 286] width 252 height 28
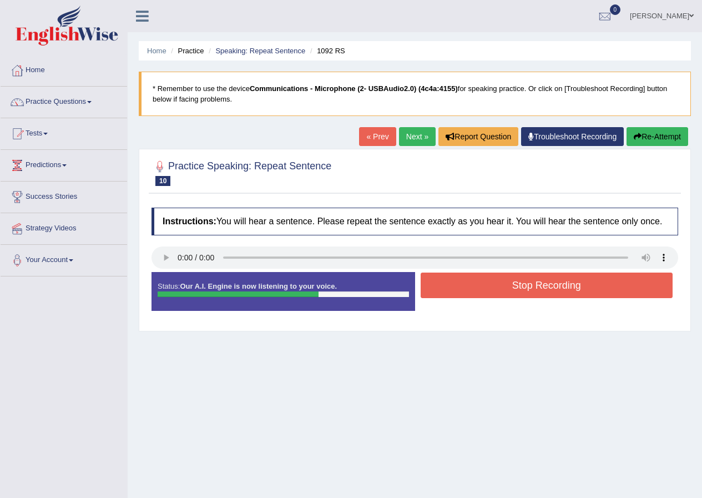
click at [537, 294] on button "Stop Recording" at bounding box center [547, 285] width 252 height 26
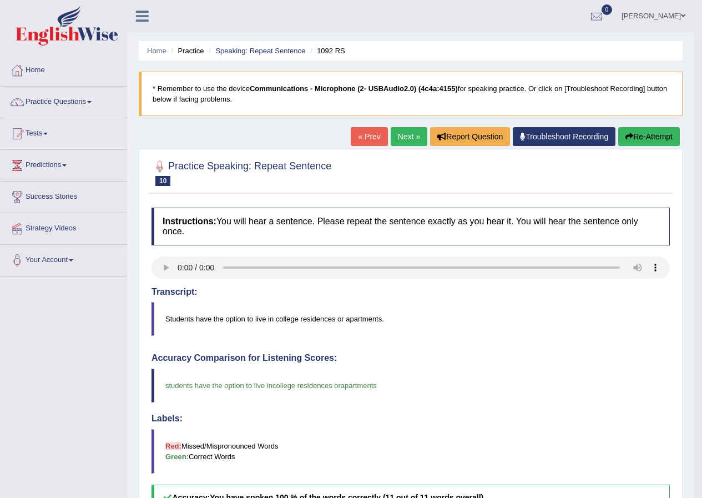
click at [408, 135] on link "Next »" at bounding box center [409, 136] width 37 height 19
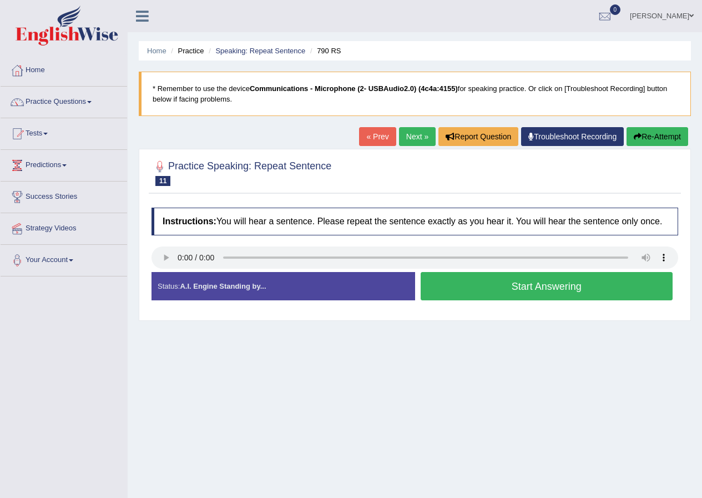
drag, startPoint x: 509, startPoint y: 321, endPoint x: 508, endPoint y: 331, distance: 10.0
click at [508, 331] on div "Home Practice Speaking: Repeat Sentence 790 RS * Remember to use the device Com…" at bounding box center [415, 277] width 574 height 555
click at [529, 290] on button "Start Answering" at bounding box center [547, 286] width 252 height 28
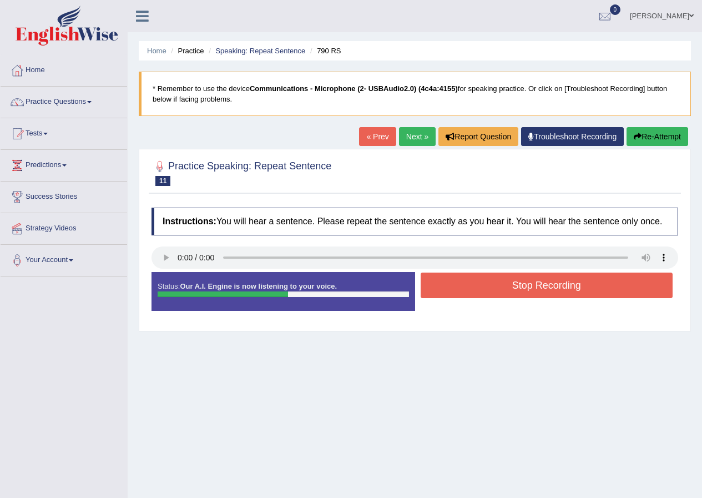
click at [506, 279] on button "Stop Recording" at bounding box center [547, 285] width 252 height 26
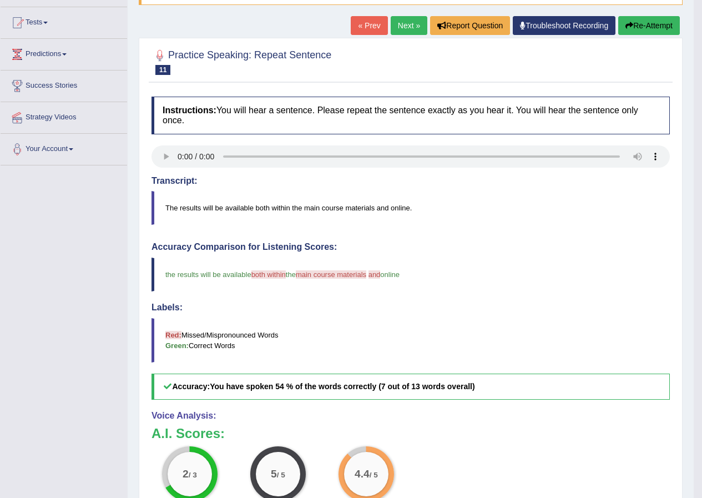
scroll to position [55, 0]
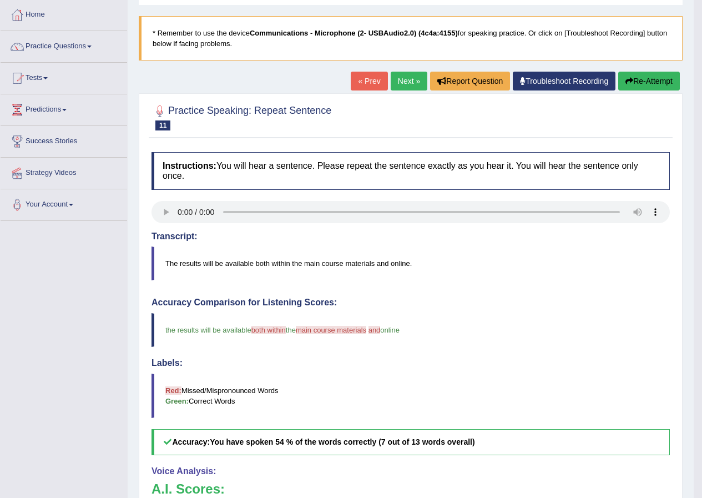
click at [410, 85] on link "Next »" at bounding box center [409, 81] width 37 height 19
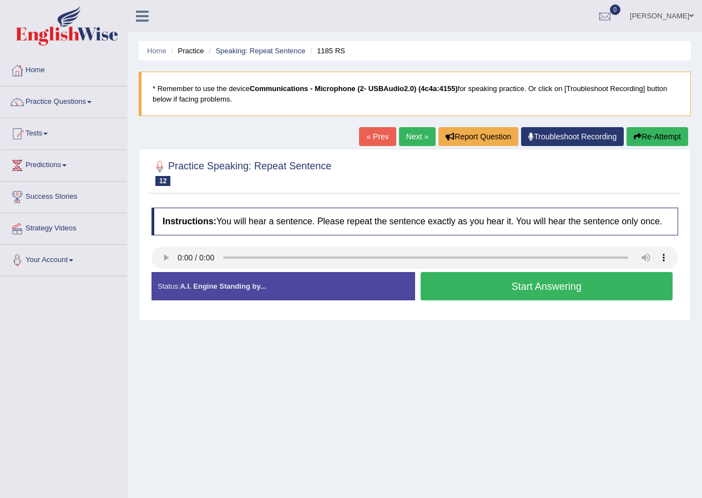
click at [482, 277] on button "Start Answering" at bounding box center [547, 286] width 252 height 28
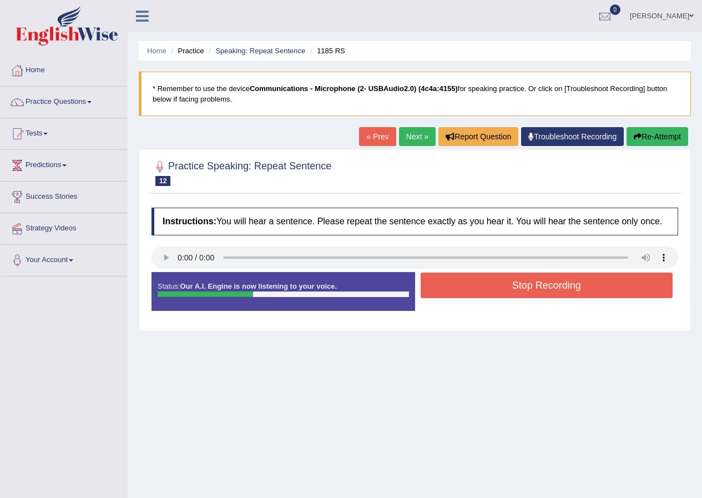
click at [476, 274] on button "Stop Recording" at bounding box center [547, 285] width 252 height 26
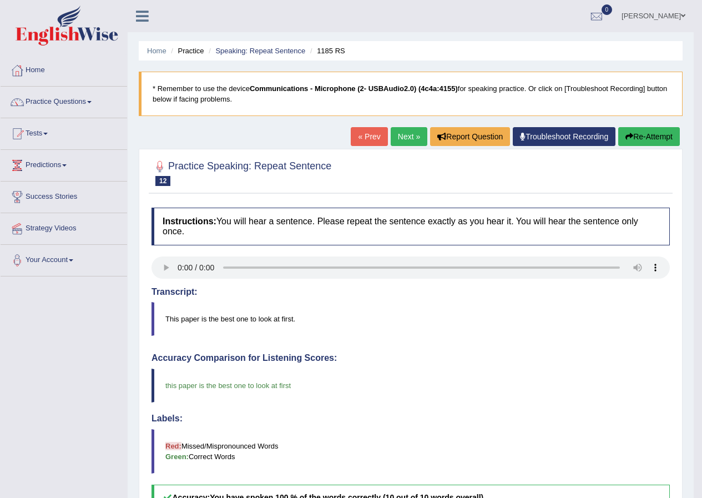
click at [410, 139] on link "Next »" at bounding box center [409, 136] width 37 height 19
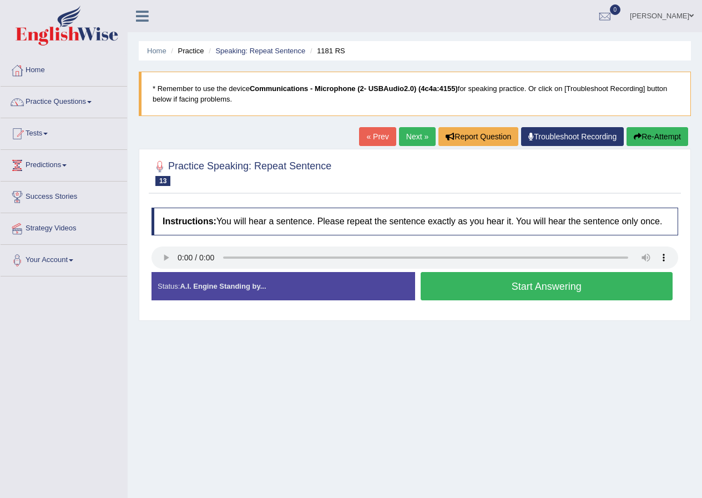
click at [465, 294] on button "Start Answering" at bounding box center [547, 286] width 252 height 28
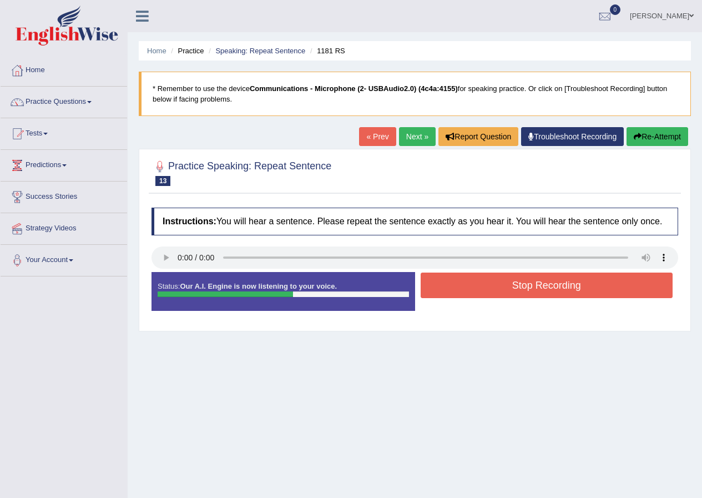
click at [466, 293] on button "Stop Recording" at bounding box center [547, 285] width 252 height 26
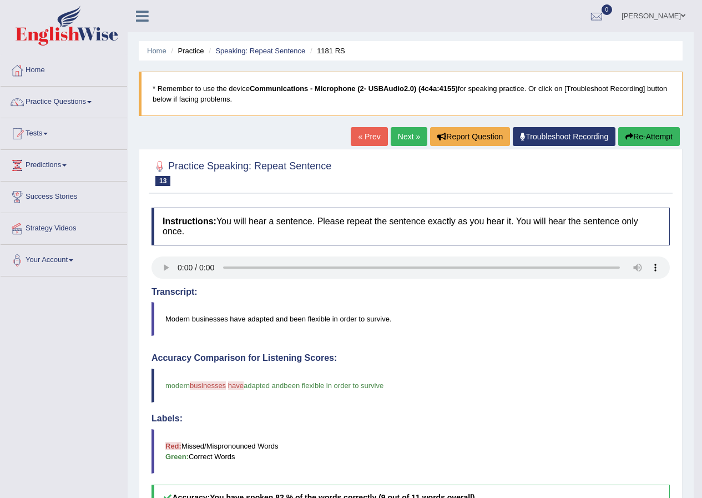
click at [405, 142] on link "Next »" at bounding box center [409, 136] width 37 height 19
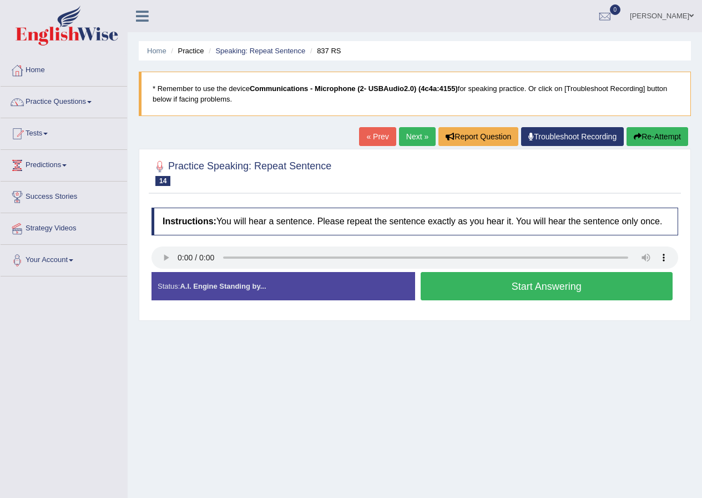
click at [503, 289] on button "Start Answering" at bounding box center [547, 286] width 252 height 28
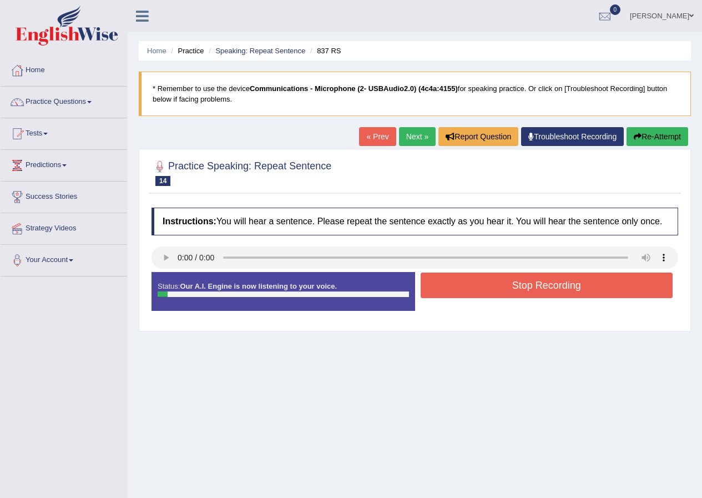
click at [502, 286] on button "Stop Recording" at bounding box center [547, 285] width 252 height 26
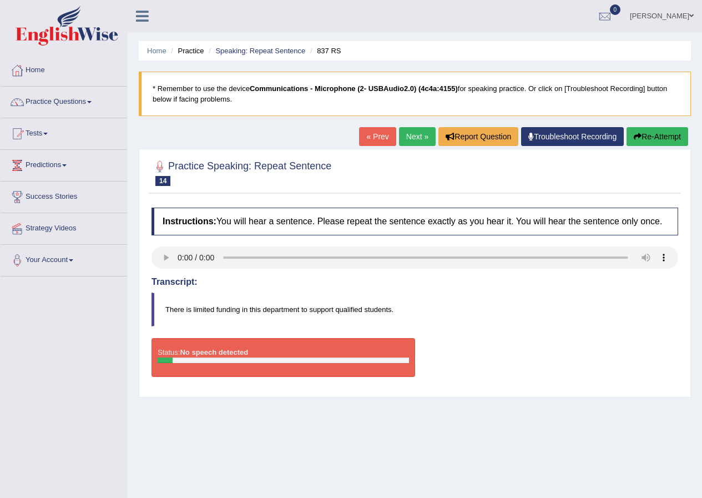
click at [376, 349] on div "Status: No speech detected" at bounding box center [283, 357] width 264 height 39
click at [372, 351] on div "Status: No speech detected" at bounding box center [283, 357] width 264 height 39
drag, startPoint x: 167, startPoint y: 366, endPoint x: 271, endPoint y: 306, distance: 120.3
click at [160, 370] on div "Status: No speech detected" at bounding box center [283, 357] width 264 height 39
click at [665, 137] on button "Re-Attempt" at bounding box center [657, 136] width 62 height 19
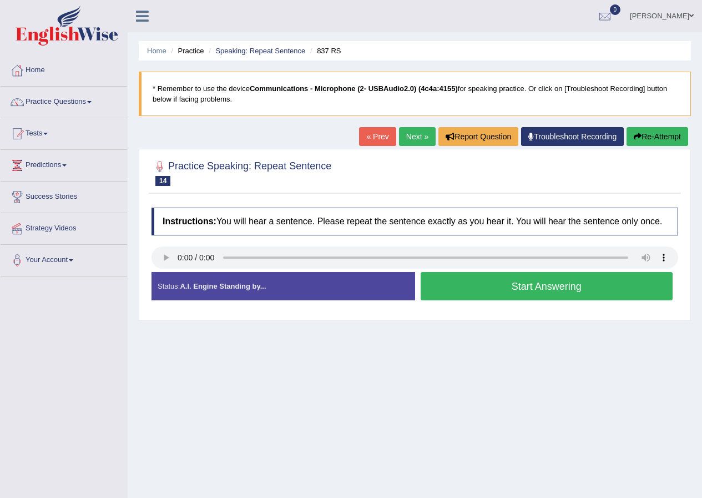
click at [598, 288] on button "Start Answering" at bounding box center [547, 286] width 252 height 28
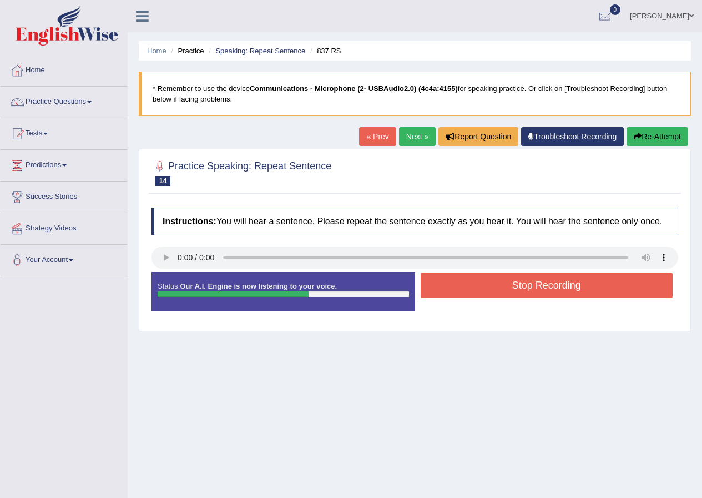
click at [602, 285] on button "Stop Recording" at bounding box center [547, 285] width 252 height 26
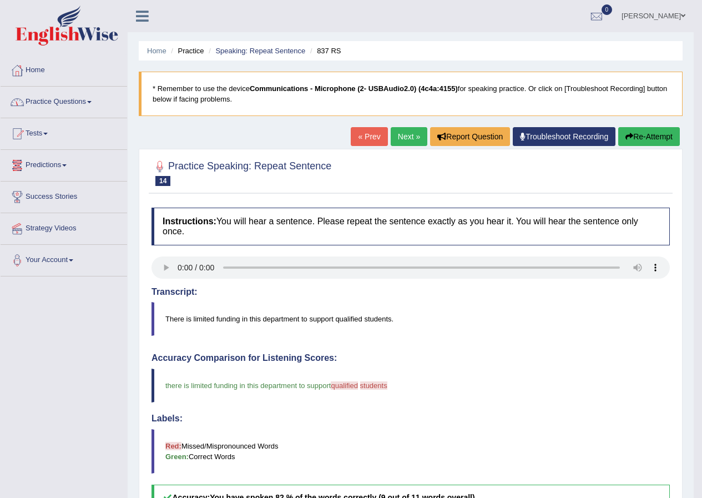
click at [410, 136] on link "Next »" at bounding box center [409, 136] width 37 height 19
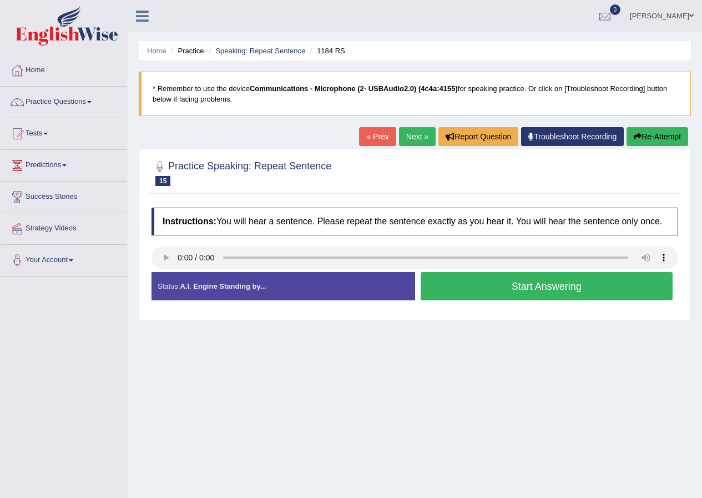
click at [493, 276] on button "Start Answering" at bounding box center [547, 286] width 252 height 28
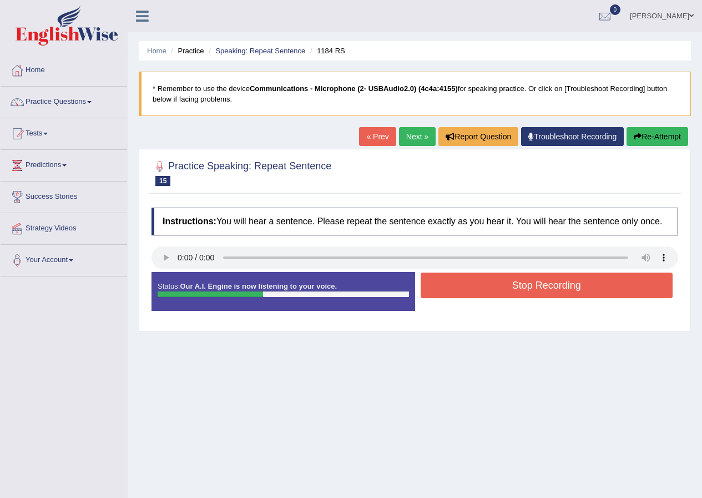
click at [493, 289] on button "Stop Recording" at bounding box center [547, 285] width 252 height 26
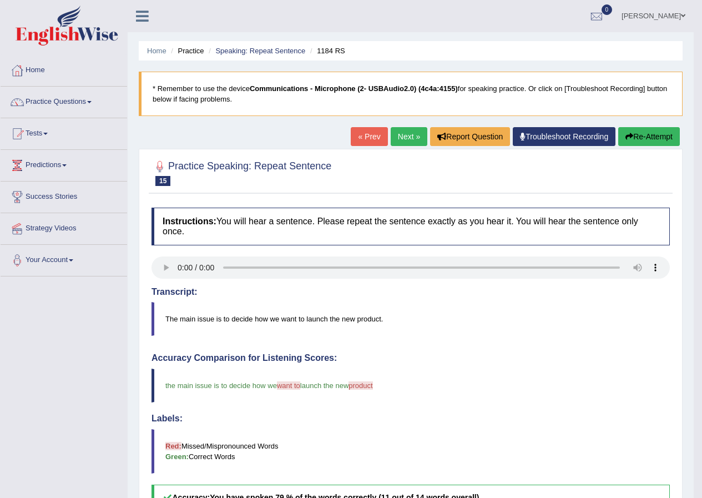
click at [398, 140] on link "Next »" at bounding box center [409, 136] width 37 height 19
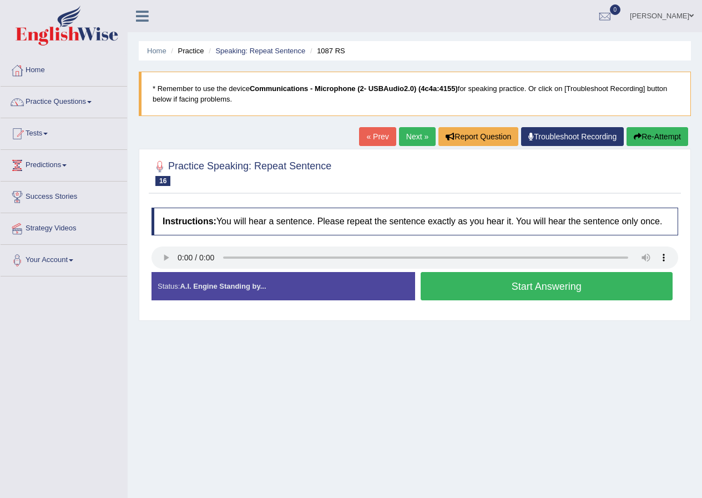
click at [410, 134] on link "Next »" at bounding box center [417, 136] width 37 height 19
click at [543, 282] on button "Start Answering" at bounding box center [547, 286] width 252 height 28
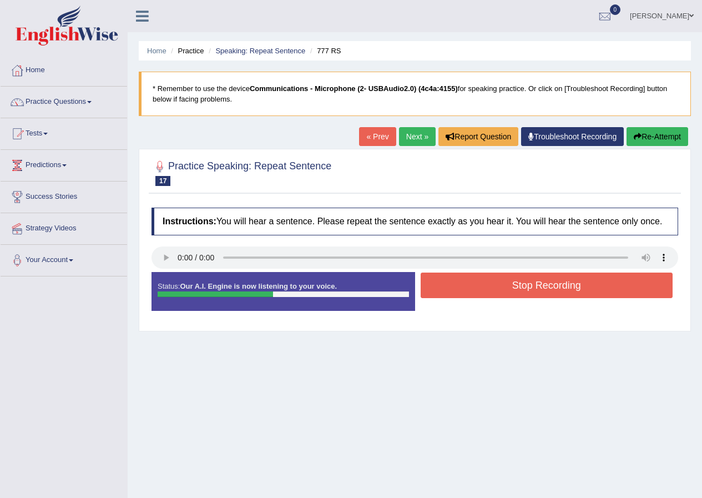
click at [545, 284] on button "Stop Recording" at bounding box center [547, 285] width 252 height 26
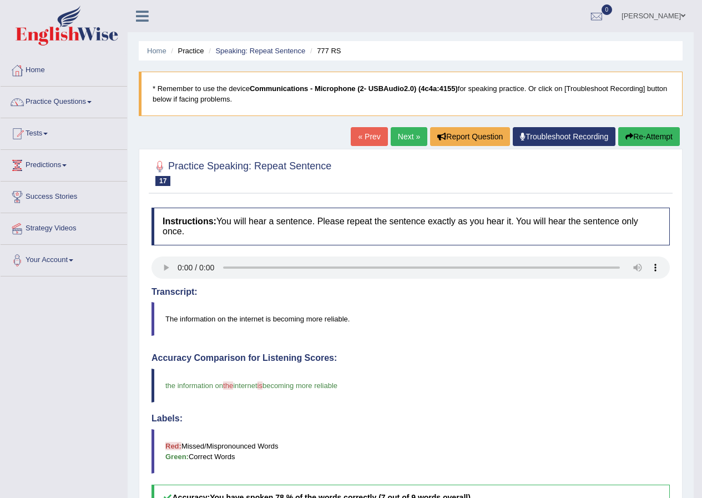
click at [410, 140] on link "Next »" at bounding box center [409, 136] width 37 height 19
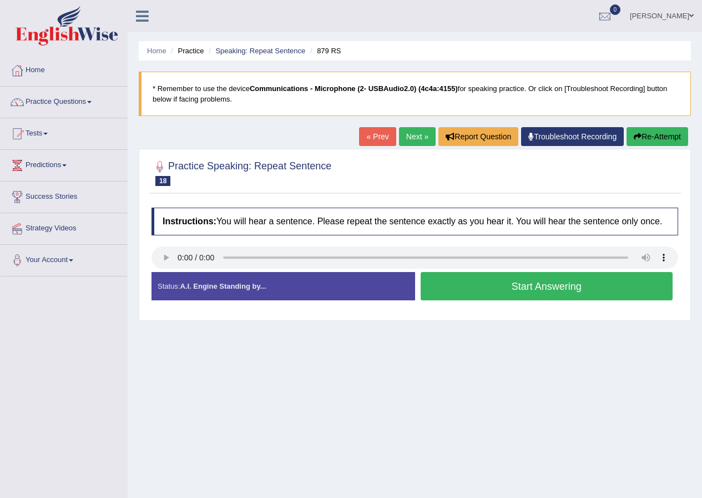
click at [402, 137] on link "Next »" at bounding box center [417, 136] width 37 height 19
click at [479, 291] on button "Start Answering" at bounding box center [547, 286] width 252 height 28
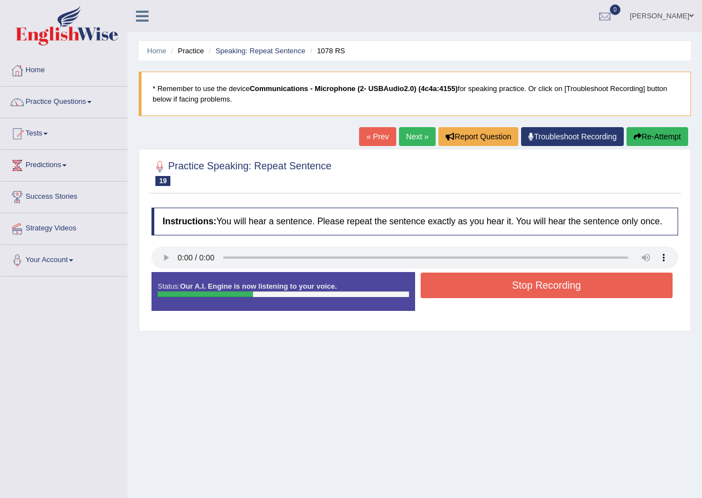
click at [489, 296] on button "Stop Recording" at bounding box center [547, 285] width 252 height 26
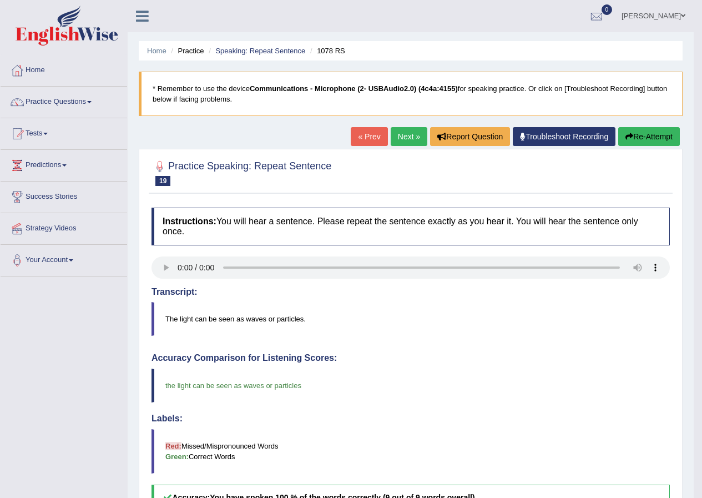
click at [411, 137] on link "Next »" at bounding box center [409, 136] width 37 height 19
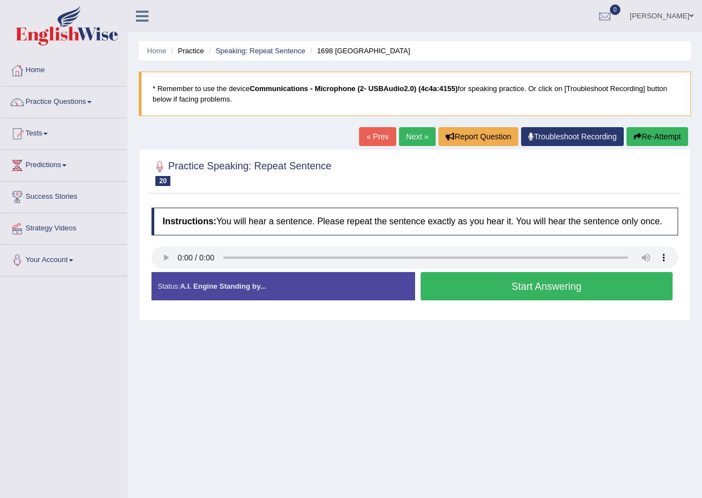
click at [507, 284] on button "Start Answering" at bounding box center [547, 286] width 252 height 28
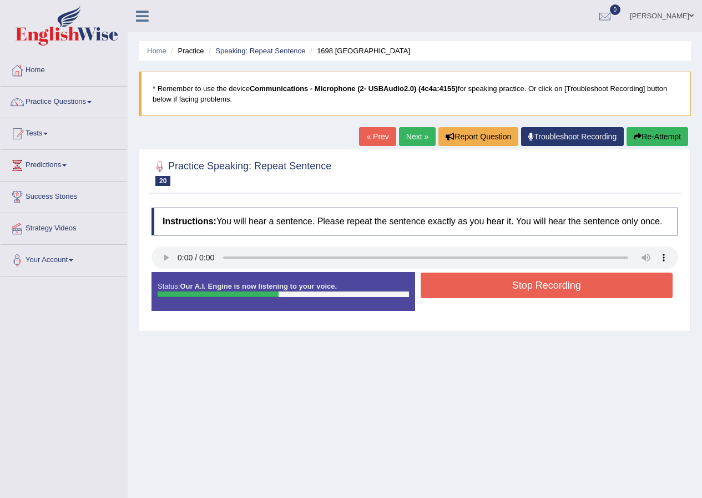
click at [504, 283] on button "Stop Recording" at bounding box center [547, 285] width 252 height 26
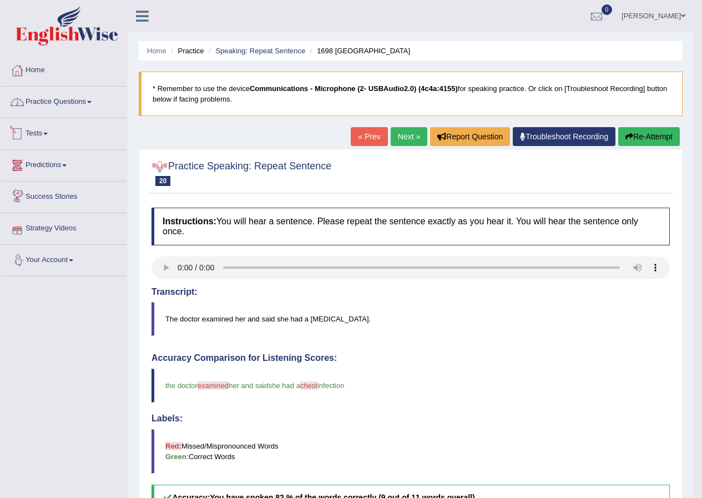
click at [68, 105] on link "Practice Questions" at bounding box center [64, 101] width 127 height 28
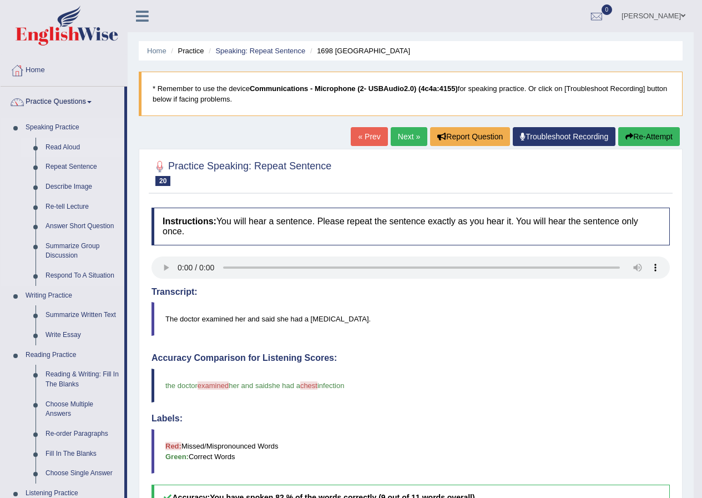
click at [55, 142] on link "Read Aloud" at bounding box center [83, 148] width 84 height 20
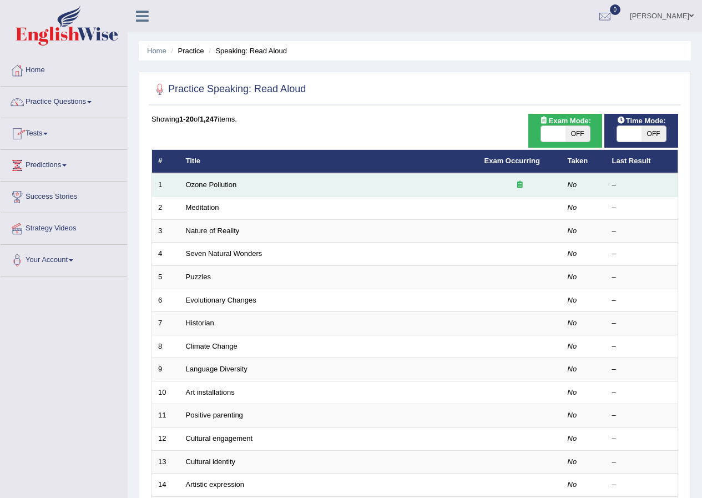
click at [256, 188] on td "Ozone Pollution" at bounding box center [329, 184] width 299 height 23
click at [259, 176] on td "Ozone Pollution" at bounding box center [329, 184] width 299 height 23
click at [225, 189] on td "Ozone Pollution" at bounding box center [329, 184] width 299 height 23
click at [223, 189] on td "Ozone Pollution" at bounding box center [329, 184] width 299 height 23
click at [217, 180] on link "Ozone Pollution" at bounding box center [211, 184] width 51 height 8
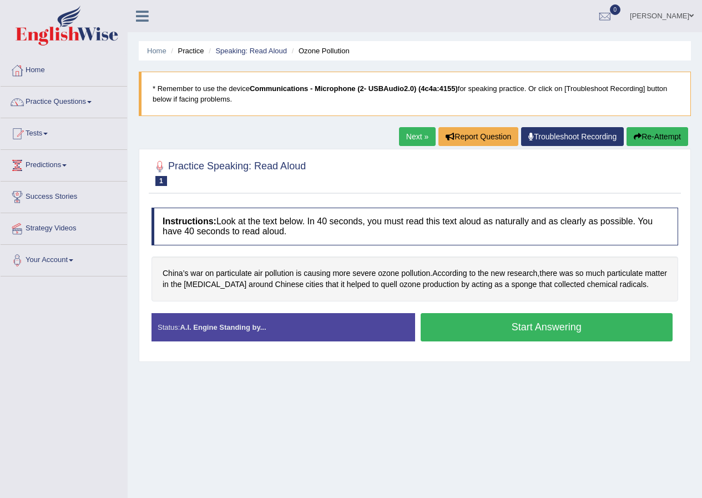
click at [551, 329] on button "Start Answering" at bounding box center [547, 327] width 252 height 28
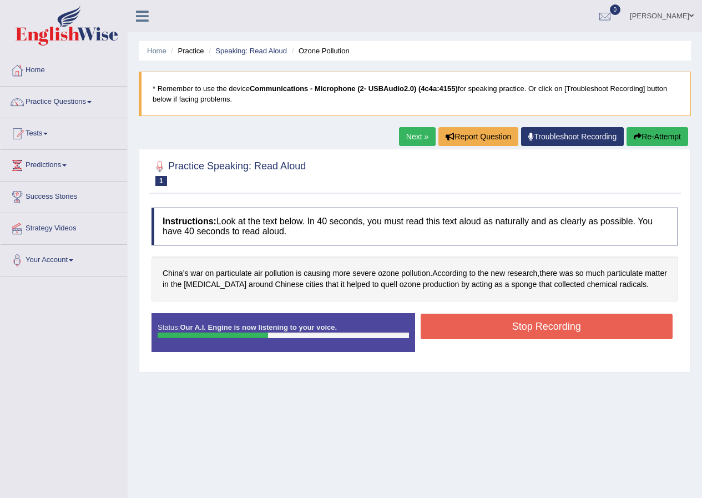
click at [535, 331] on button "Stop Recording" at bounding box center [547, 327] width 252 height 26
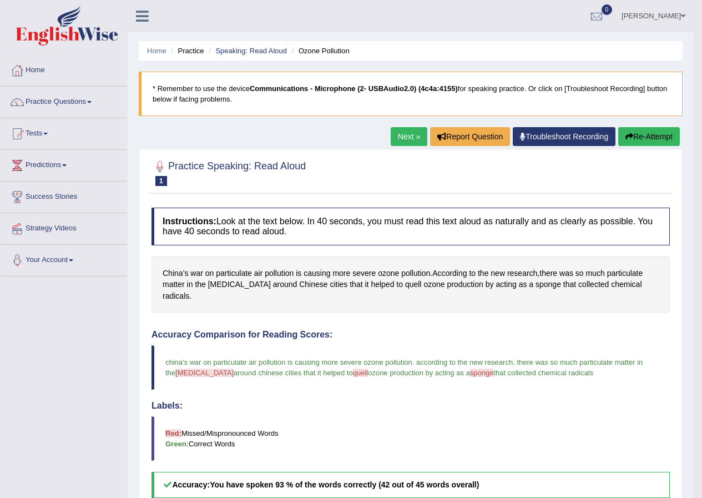
click at [399, 135] on link "Next »" at bounding box center [409, 136] width 37 height 19
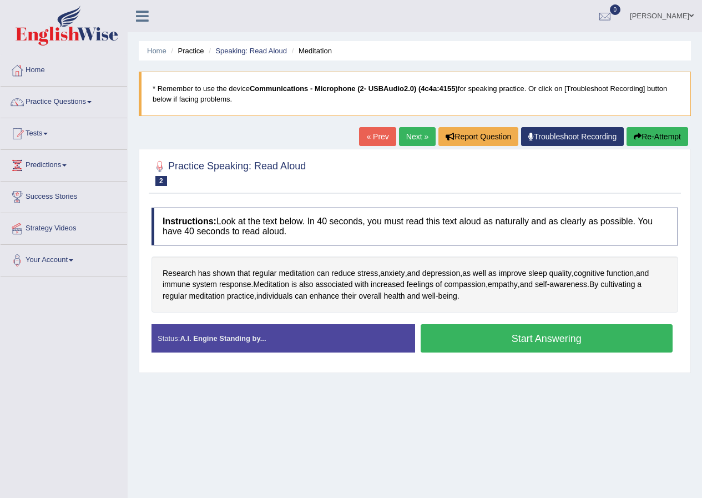
click at [460, 345] on button "Start Answering" at bounding box center [547, 338] width 252 height 28
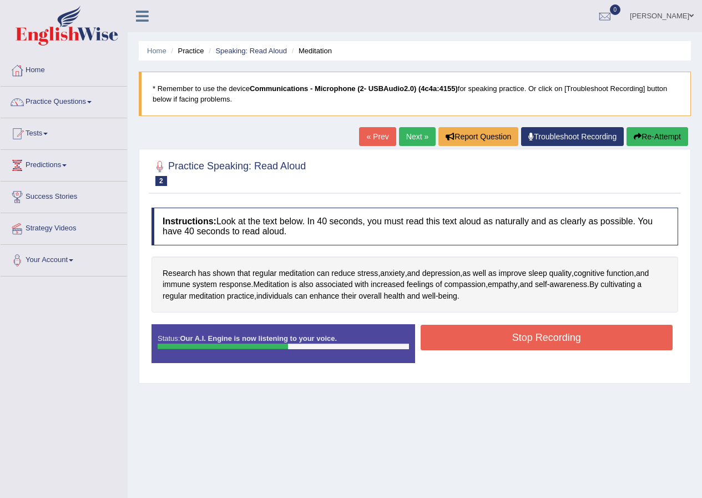
click at [488, 338] on button "Stop Recording" at bounding box center [547, 338] width 252 height 26
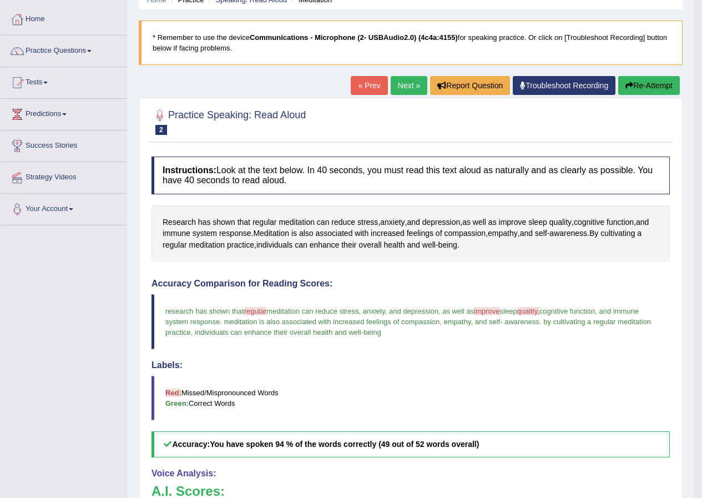
scroll to position [49, 0]
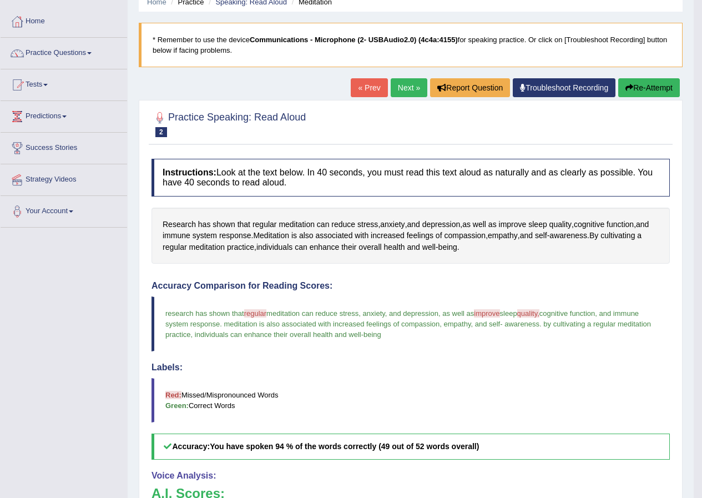
click at [402, 88] on link "Next »" at bounding box center [409, 87] width 37 height 19
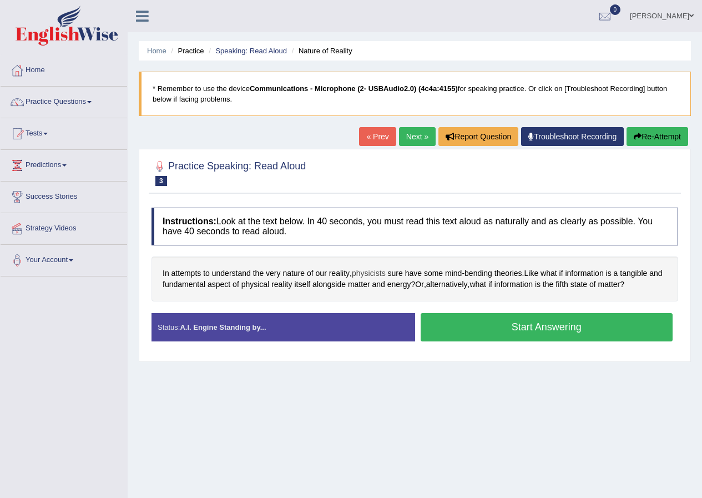
click at [373, 270] on span "physicists" at bounding box center [369, 273] width 34 height 12
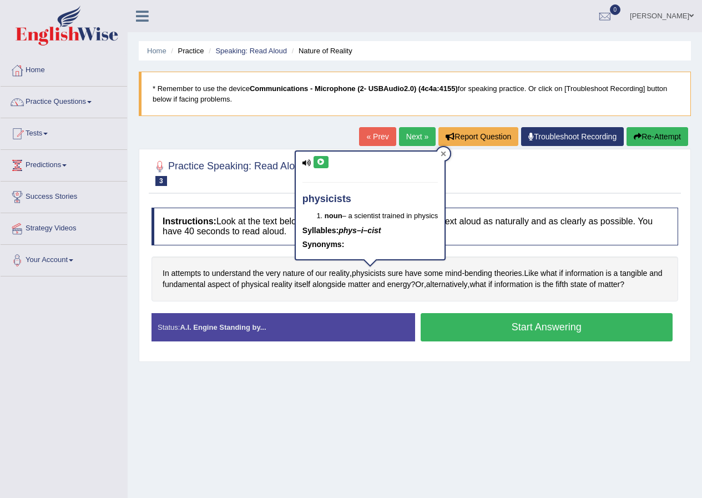
click at [447, 149] on div at bounding box center [443, 153] width 13 height 13
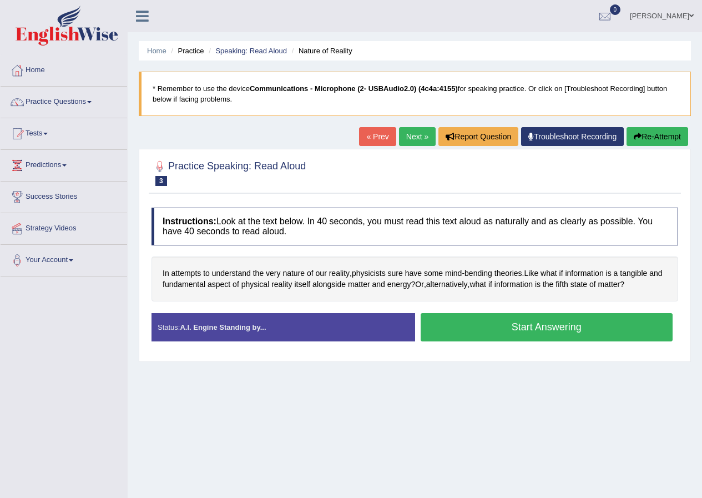
click at [528, 325] on button "Start Answering" at bounding box center [547, 327] width 252 height 28
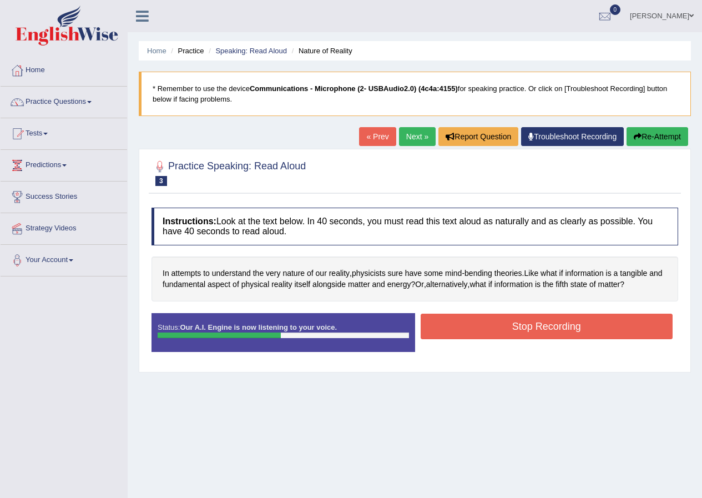
click at [550, 317] on button "Stop Recording" at bounding box center [547, 327] width 252 height 26
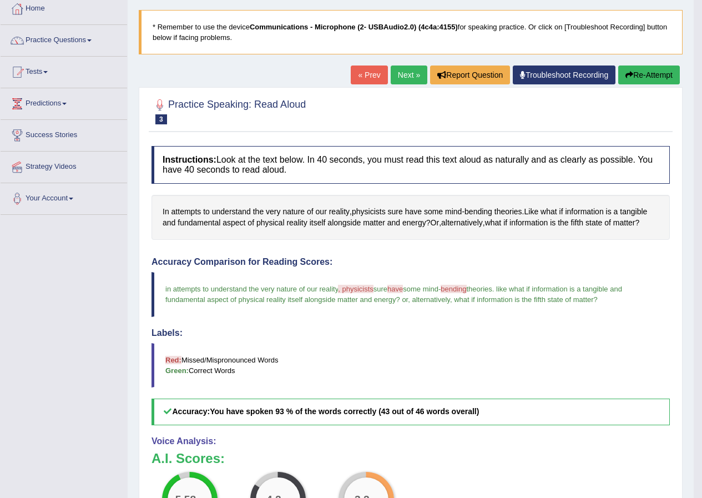
scroll to position [27, 0]
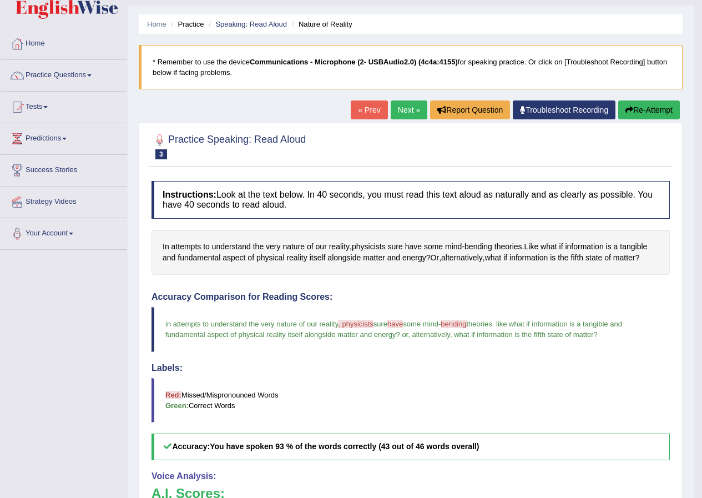
click at [400, 112] on link "Next »" at bounding box center [409, 109] width 37 height 19
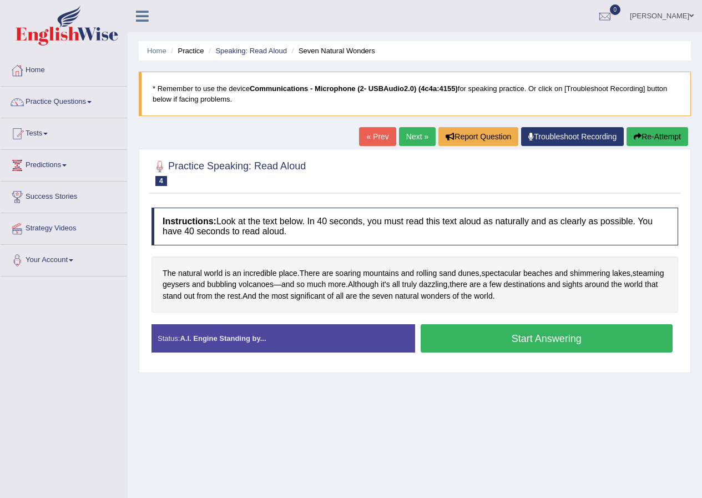
click at [494, 341] on button "Start Answering" at bounding box center [547, 338] width 252 height 28
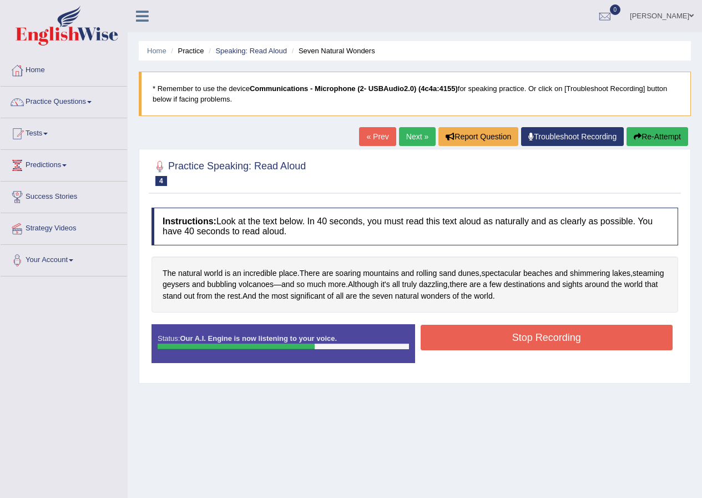
click at [502, 348] on button "Stop Recording" at bounding box center [547, 338] width 252 height 26
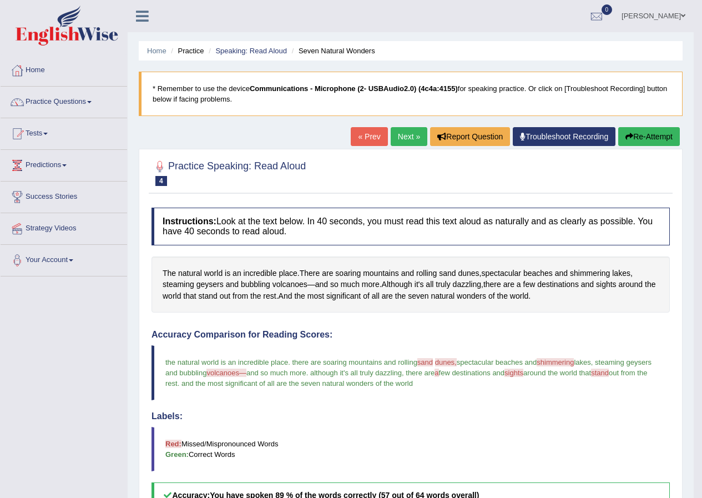
click at [403, 133] on link "Next »" at bounding box center [409, 136] width 37 height 19
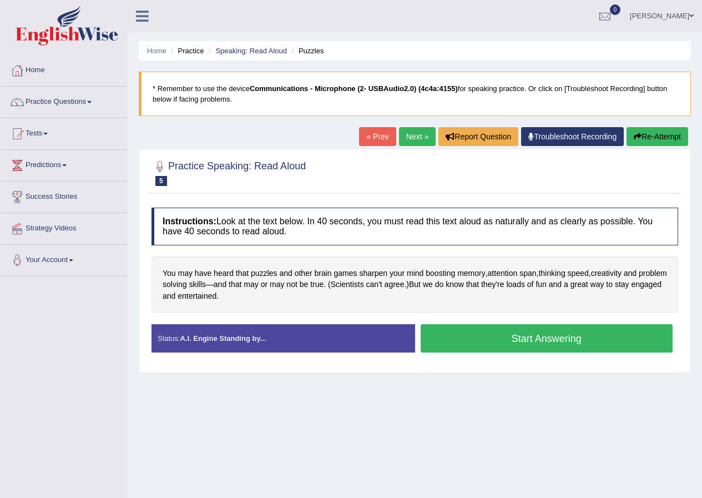
click at [561, 342] on button "Start Answering" at bounding box center [547, 338] width 252 height 28
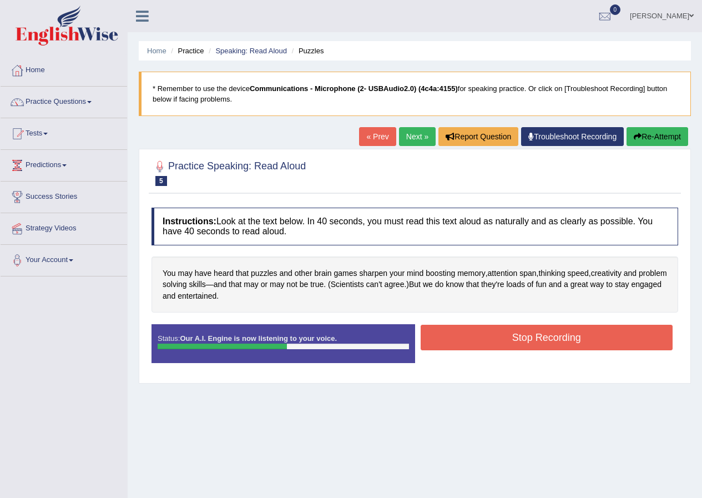
click at [558, 337] on button "Stop Recording" at bounding box center [547, 338] width 252 height 26
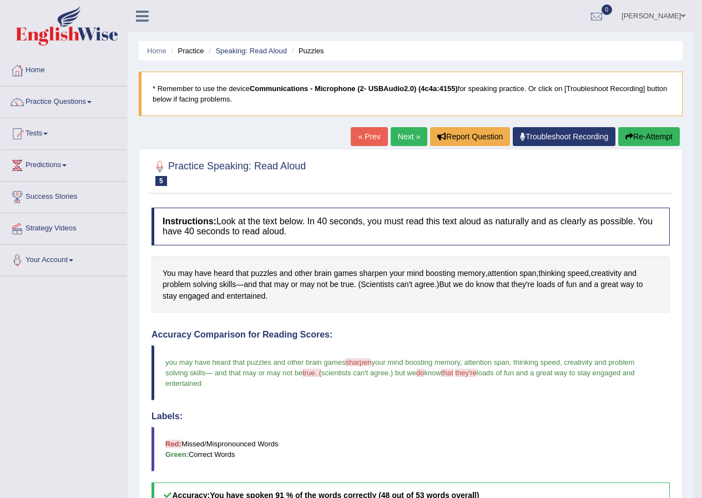
click at [404, 134] on link "Next »" at bounding box center [409, 136] width 37 height 19
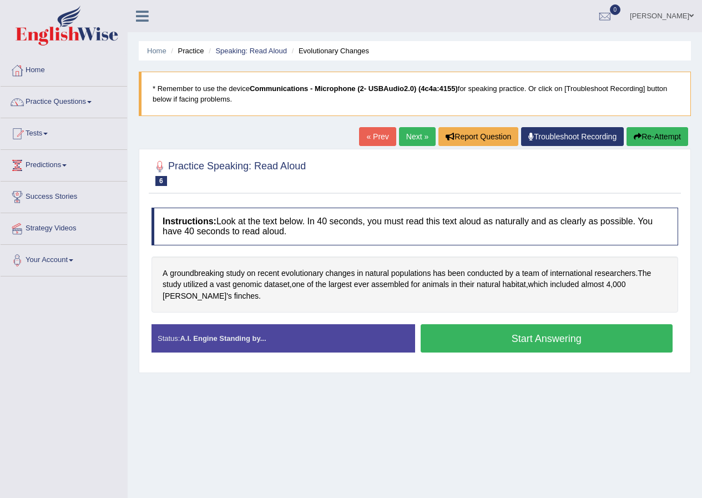
click at [491, 345] on button "Start Answering" at bounding box center [547, 338] width 252 height 28
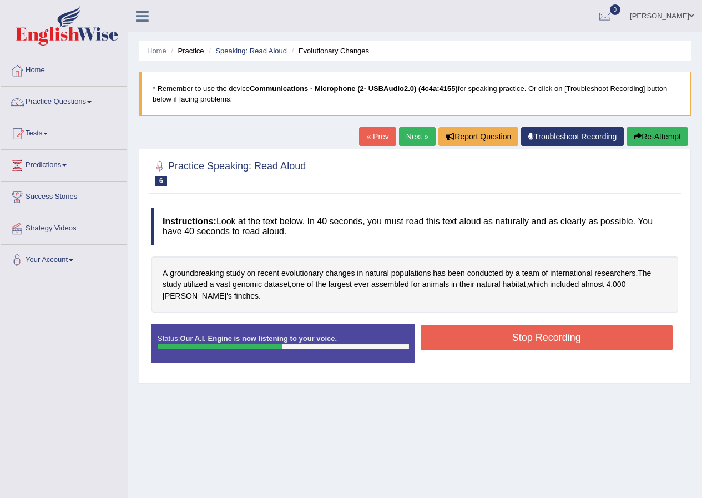
click at [476, 342] on button "Stop Recording" at bounding box center [547, 338] width 252 height 26
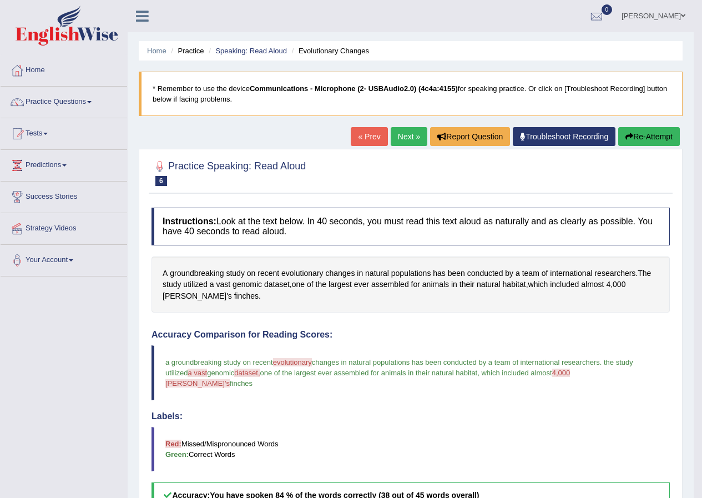
click at [402, 134] on link "Next »" at bounding box center [409, 136] width 37 height 19
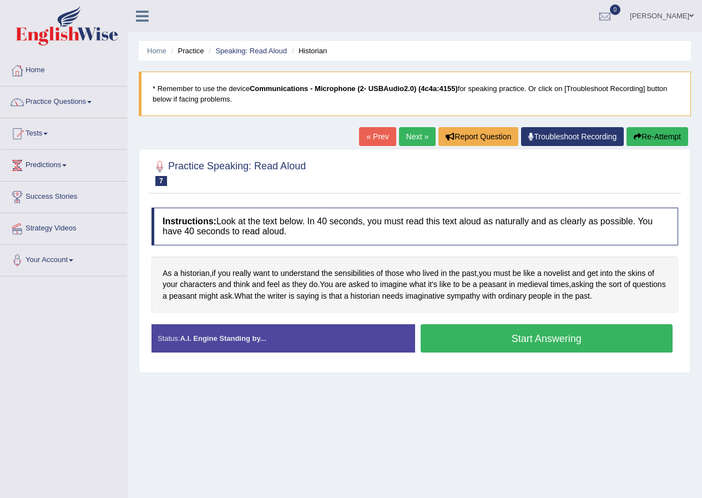
click at [511, 341] on button "Start Answering" at bounding box center [547, 338] width 252 height 28
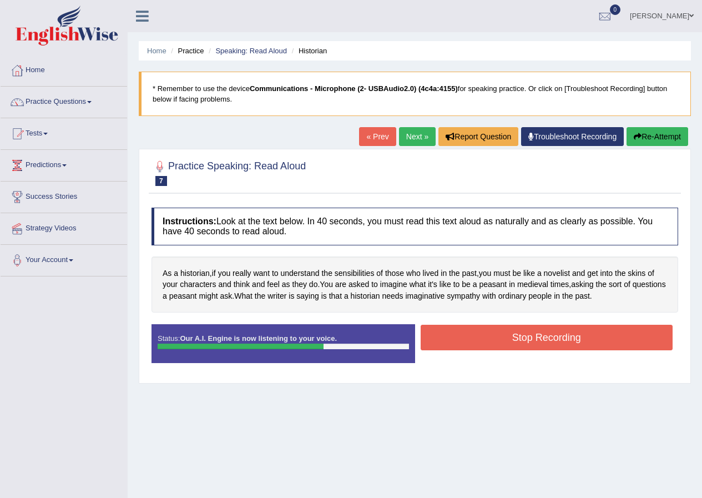
click at [558, 333] on button "Stop Recording" at bounding box center [547, 338] width 252 height 26
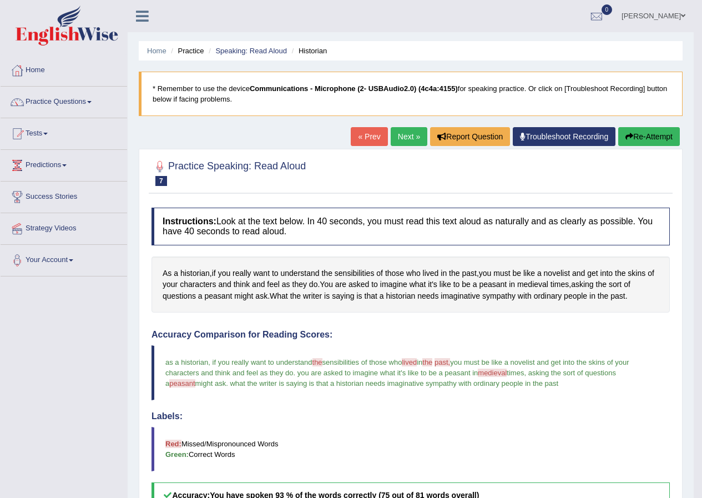
click at [401, 130] on link "Next »" at bounding box center [409, 136] width 37 height 19
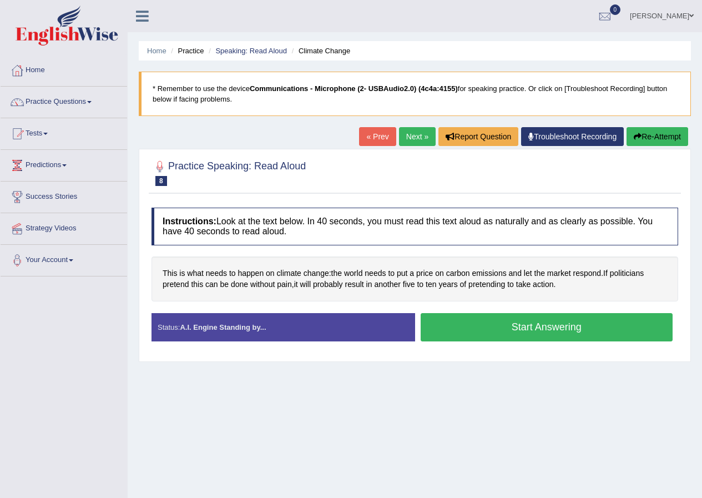
click at [470, 320] on button "Start Answering" at bounding box center [547, 327] width 252 height 28
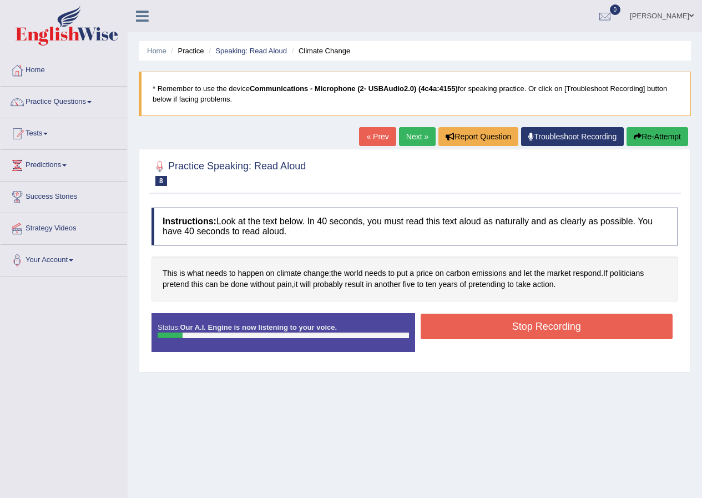
click at [636, 133] on icon "button" at bounding box center [638, 137] width 8 height 8
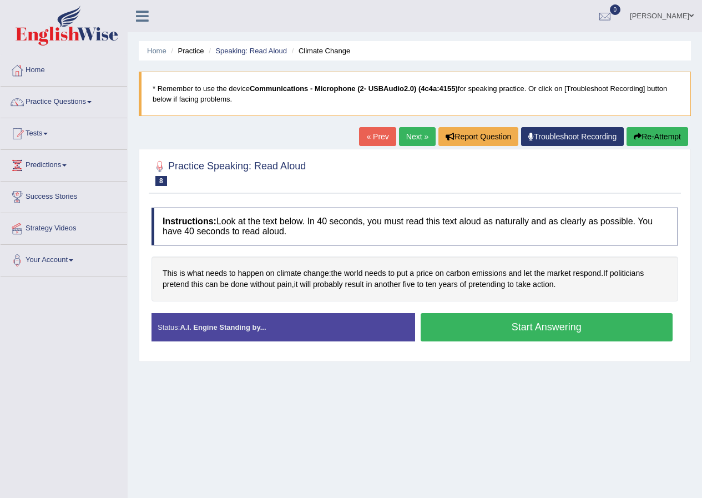
click at [502, 331] on button "Start Answering" at bounding box center [547, 327] width 252 height 28
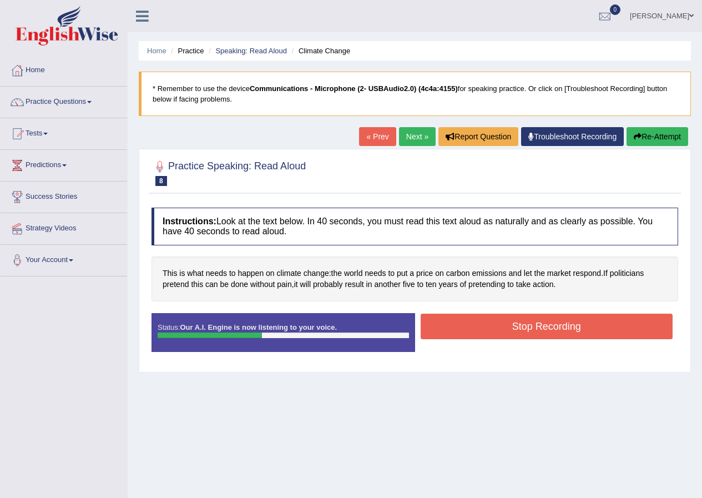
click at [459, 327] on button "Stop Recording" at bounding box center [547, 327] width 252 height 26
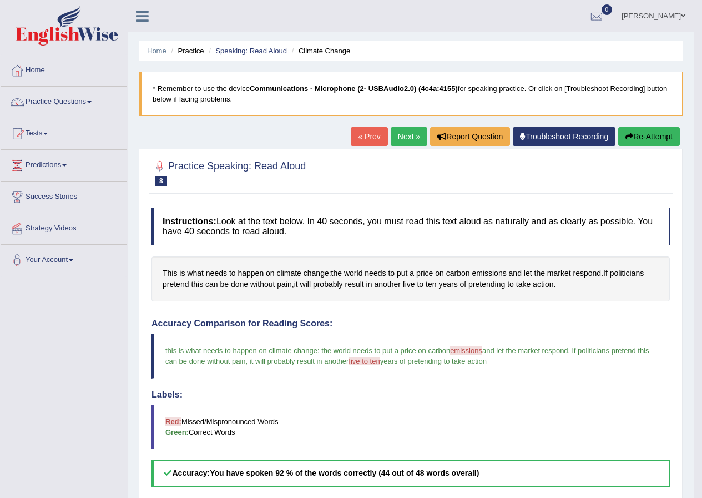
click at [399, 133] on link "Next »" at bounding box center [409, 136] width 37 height 19
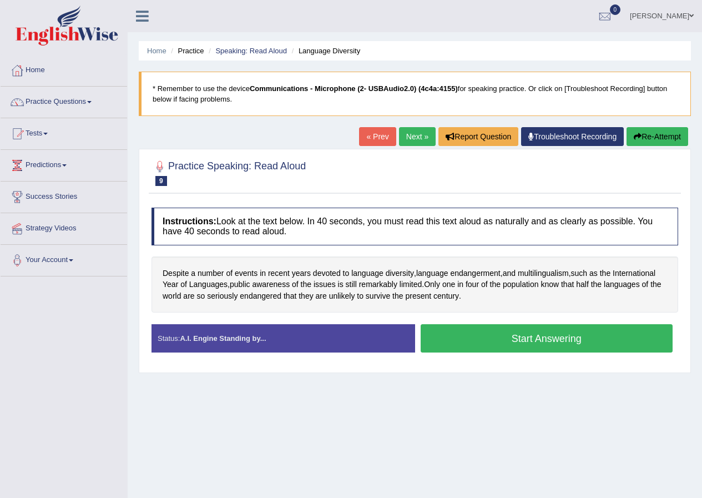
click at [448, 336] on button "Start Answering" at bounding box center [547, 338] width 252 height 28
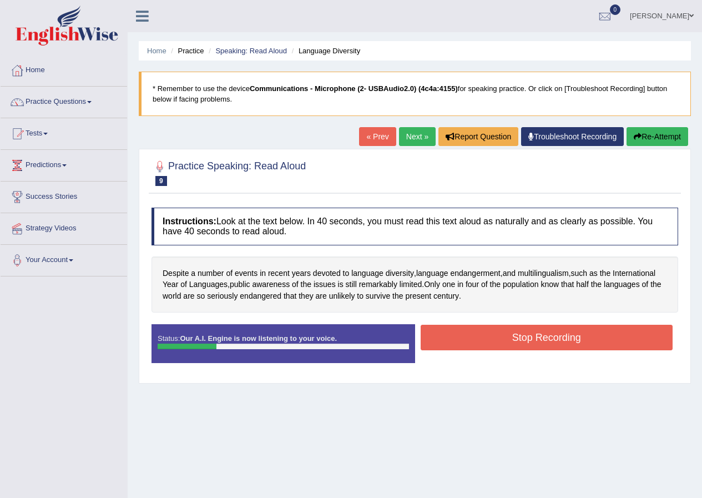
click at [638, 140] on icon "button" at bounding box center [638, 137] width 8 height 8
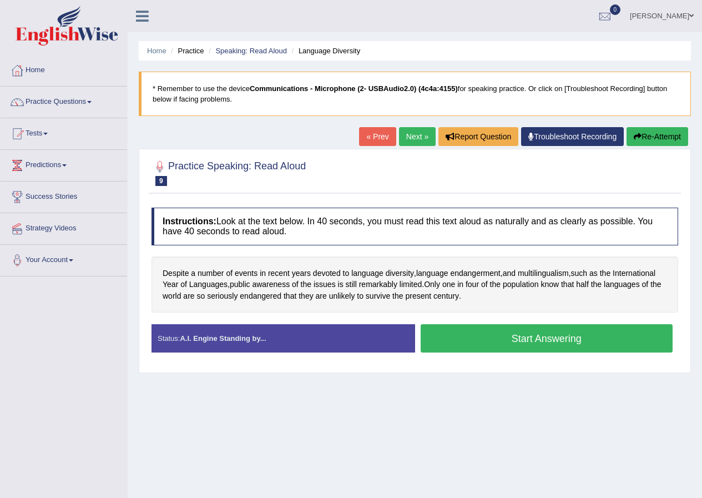
click at [488, 326] on button "Start Answering" at bounding box center [547, 338] width 252 height 28
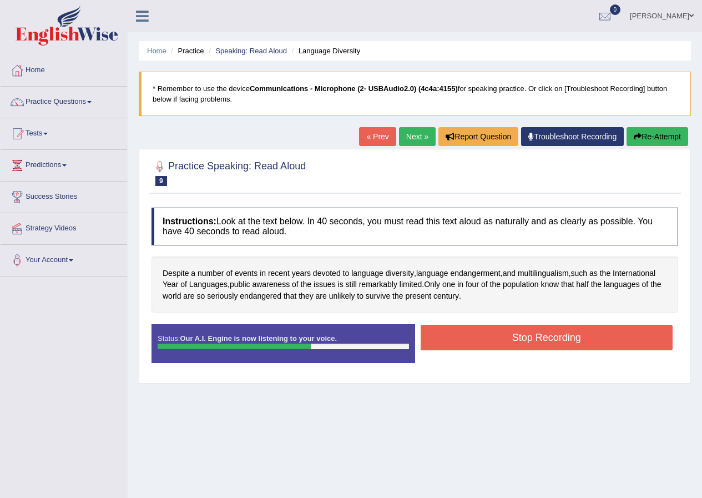
click at [466, 330] on button "Stop Recording" at bounding box center [547, 338] width 252 height 26
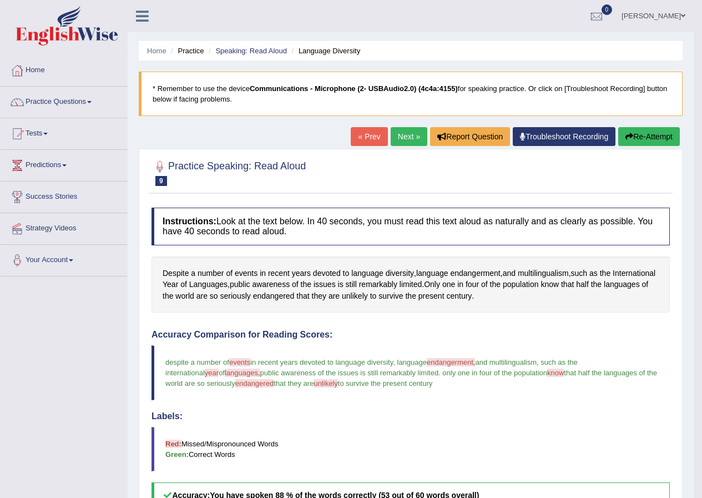
click at [407, 130] on link "Next »" at bounding box center [409, 136] width 37 height 19
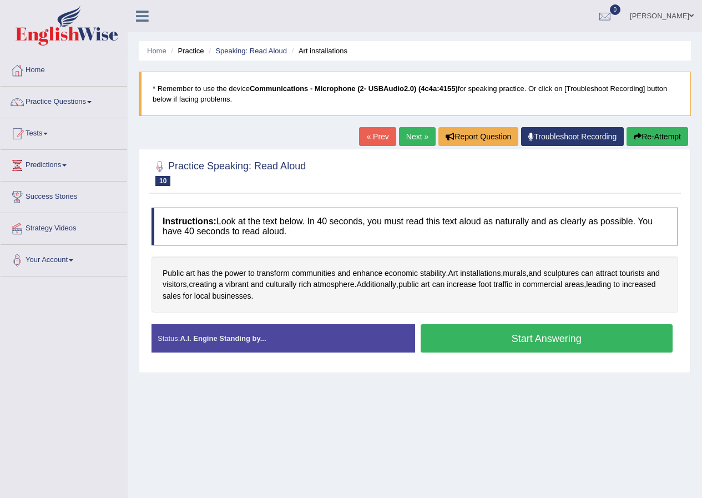
click at [524, 345] on button "Start Answering" at bounding box center [547, 338] width 252 height 28
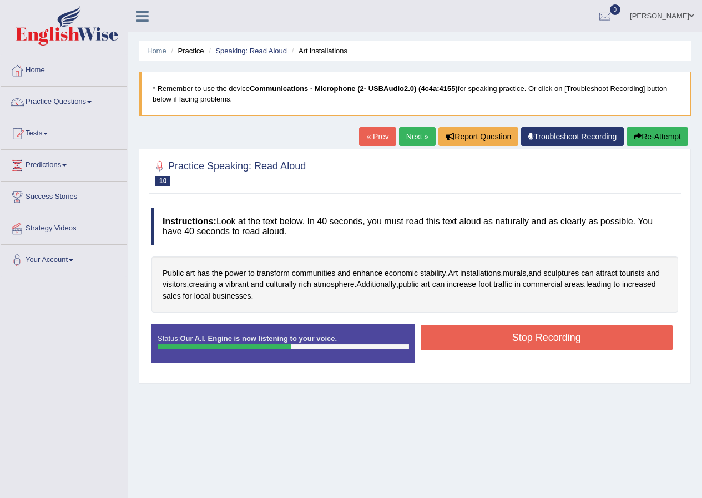
click at [489, 339] on button "Stop Recording" at bounding box center [547, 338] width 252 height 26
